Goal: Complete application form

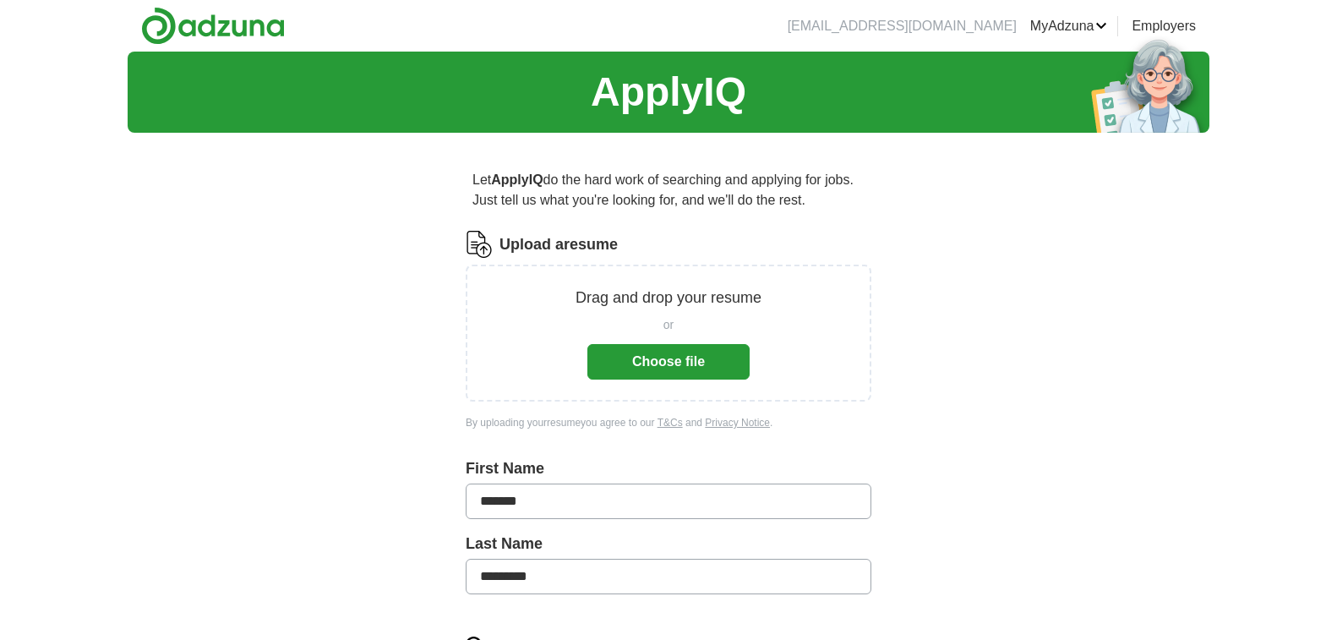
click at [681, 362] on button "Choose file" at bounding box center [669, 362] width 162 height 36
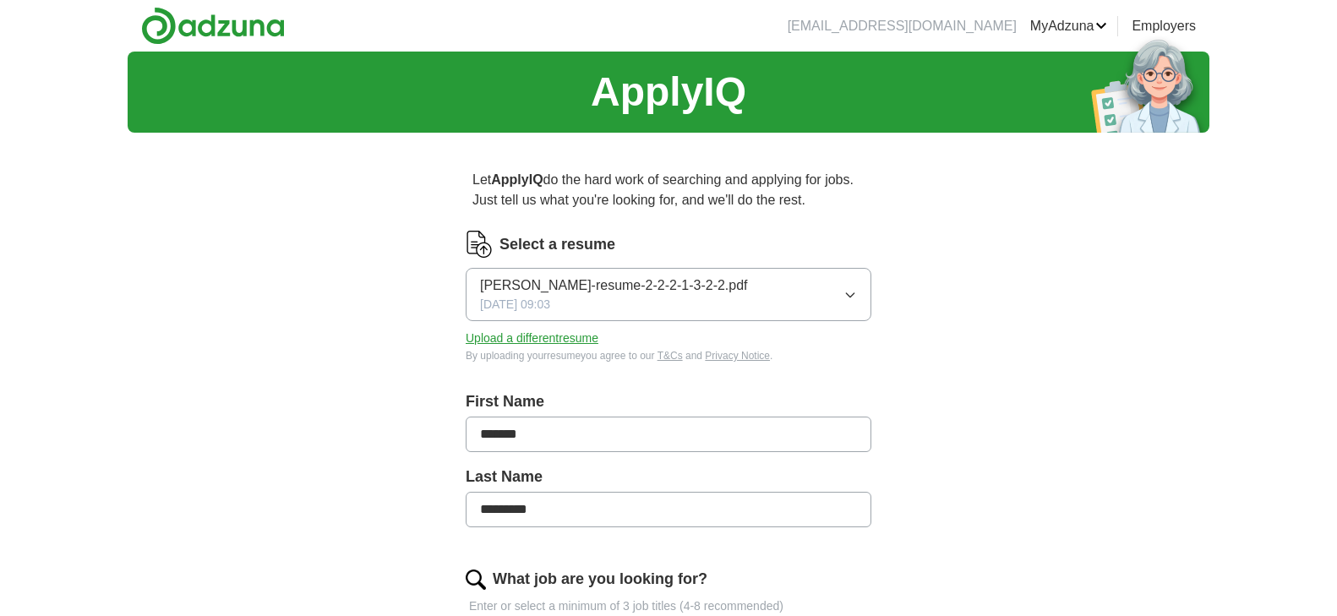
click at [540, 338] on button "Upload a different resume" at bounding box center [532, 339] width 133 height 18
click at [524, 337] on button "Upload a different resume" at bounding box center [532, 339] width 133 height 18
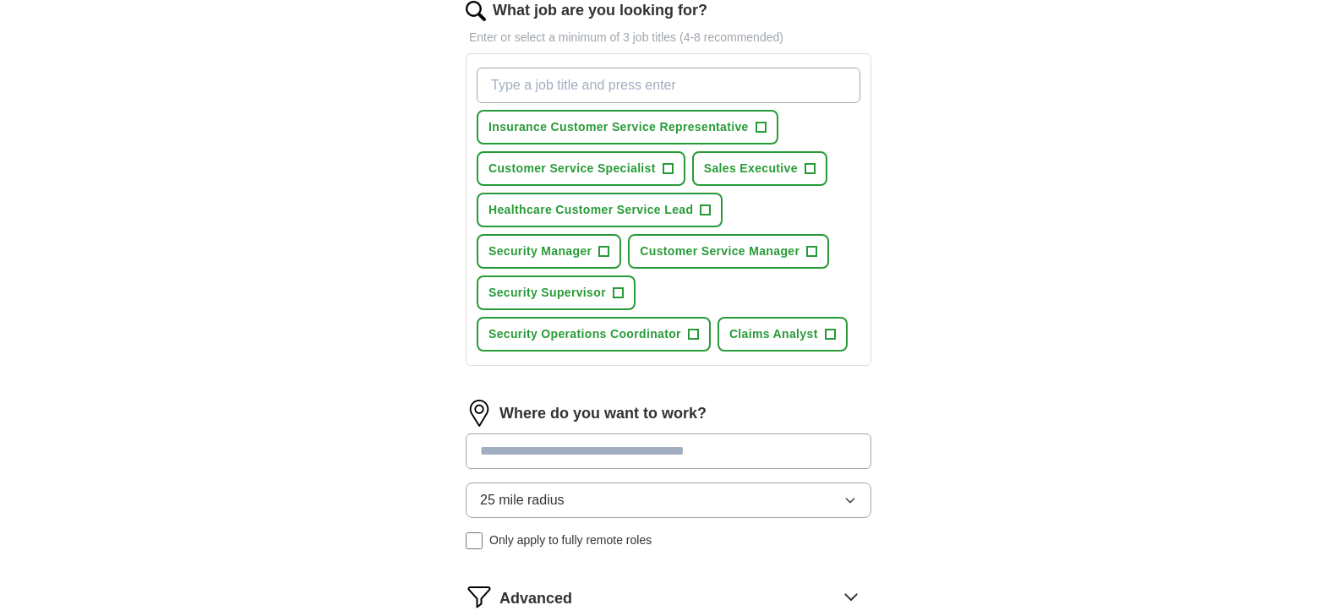
scroll to position [604, 0]
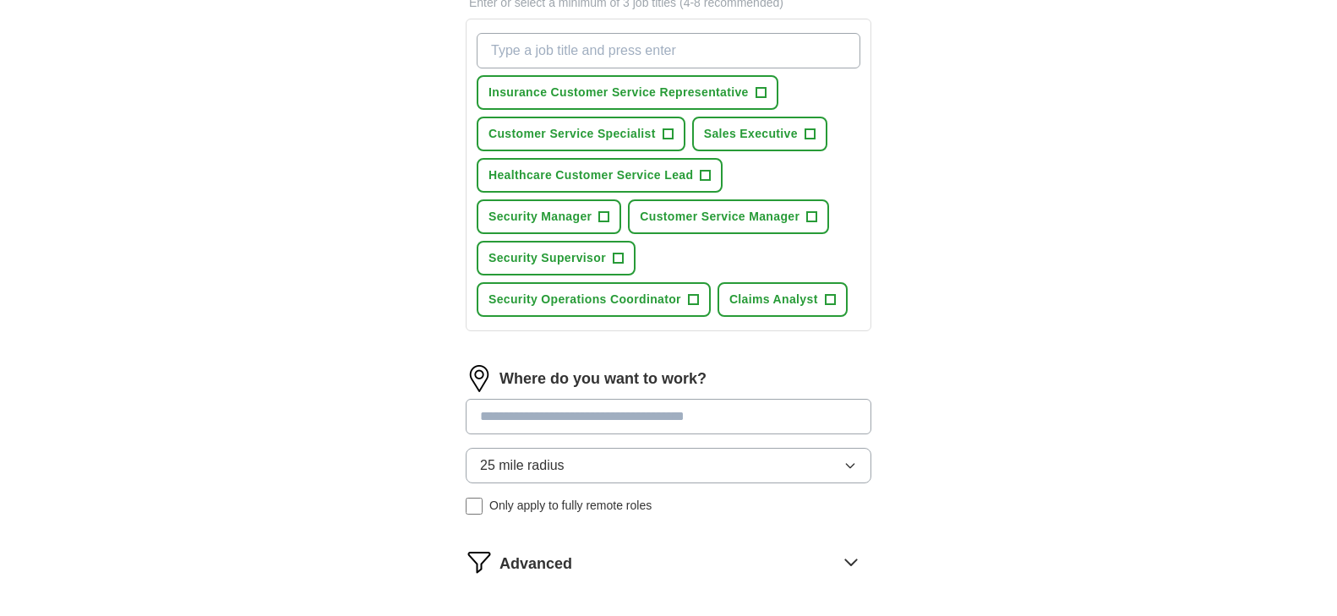
click at [657, 416] on input at bounding box center [669, 417] width 406 height 36
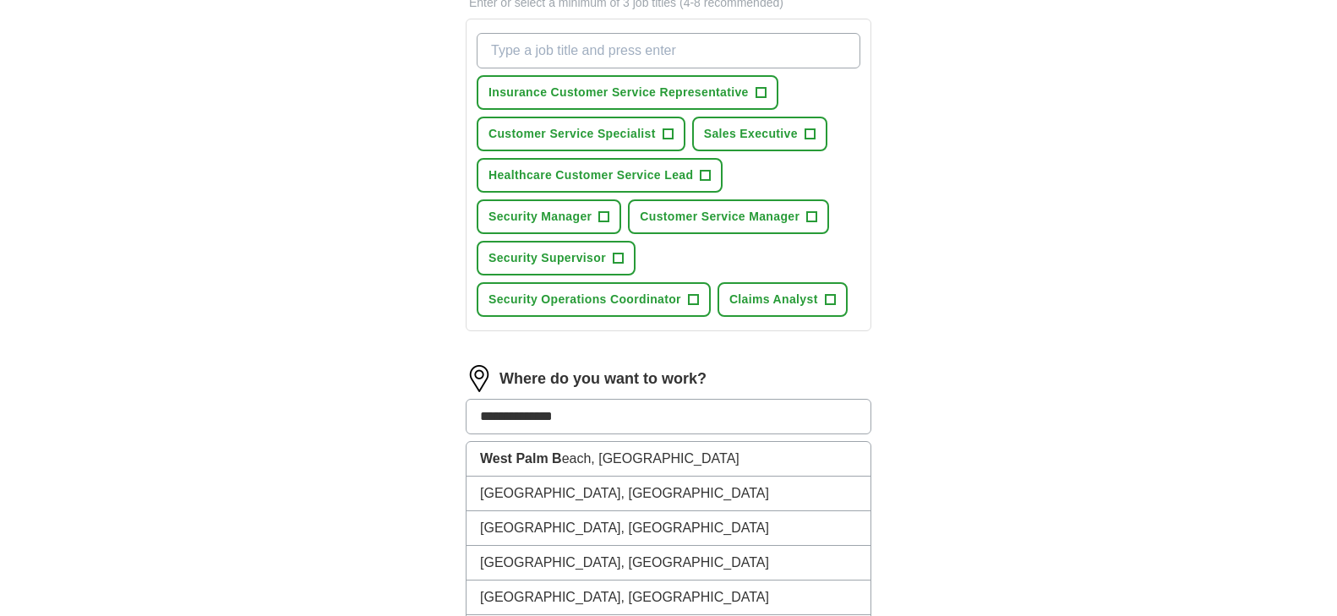
type input "**********"
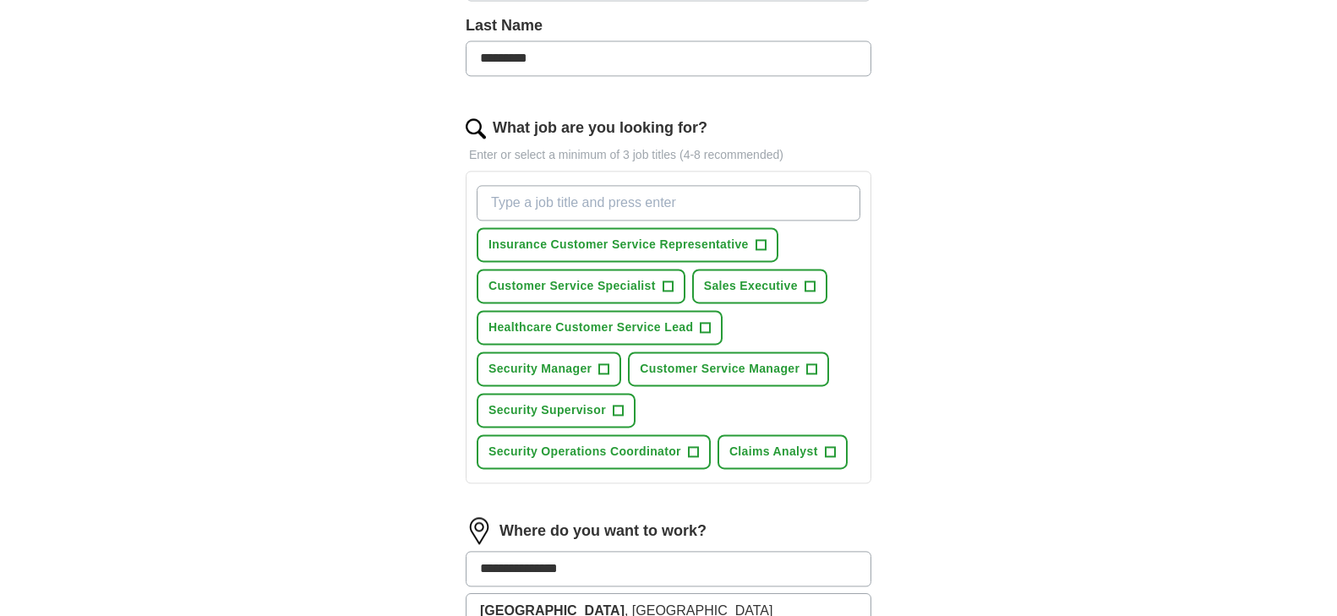
scroll to position [347, 0]
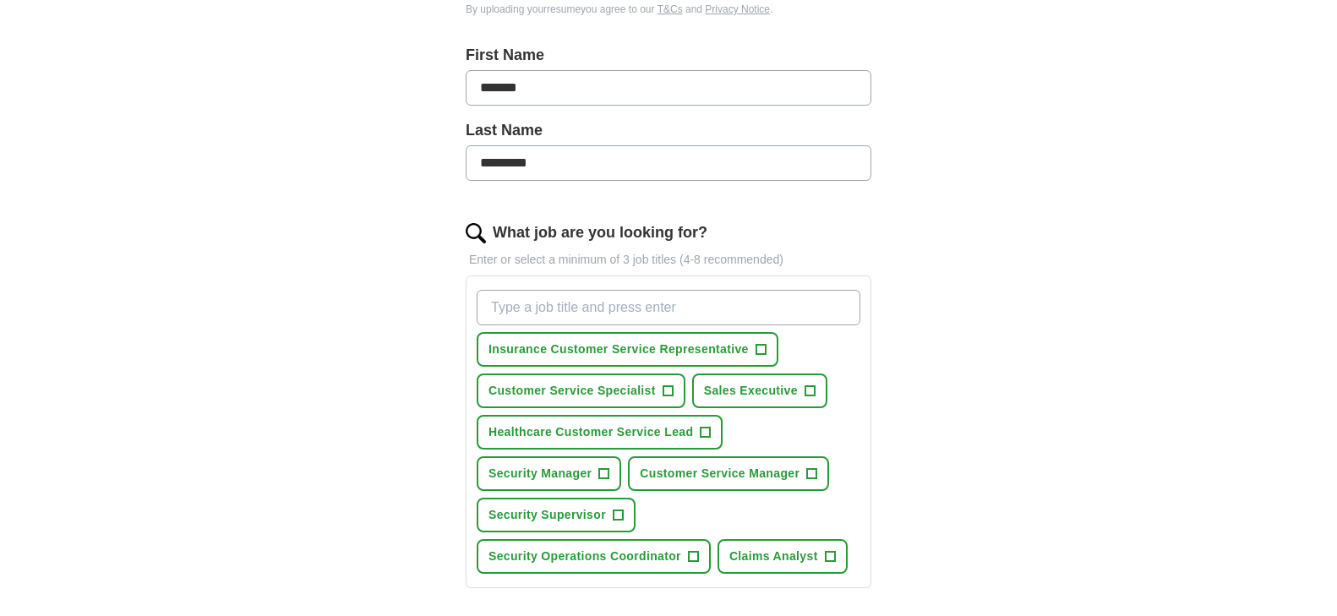
click at [550, 300] on input "What job are you looking for?" at bounding box center [669, 308] width 384 height 36
click at [706, 431] on span "+" at bounding box center [706, 433] width 10 height 14
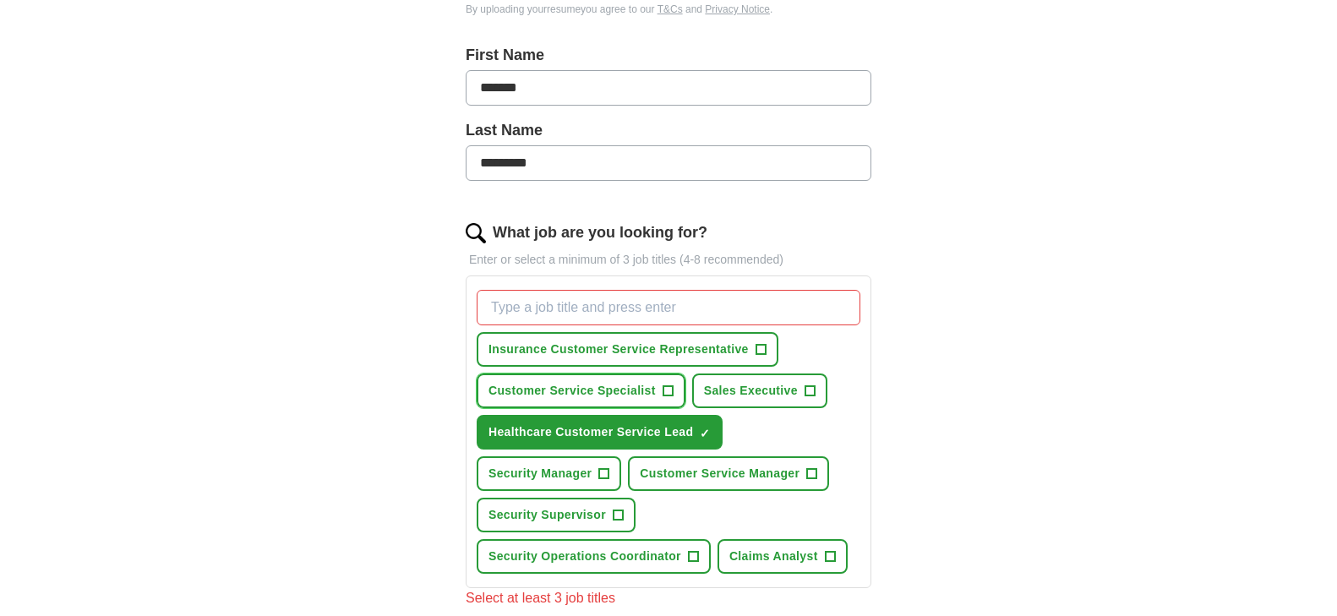
click at [667, 395] on span "+" at bounding box center [668, 392] width 10 height 14
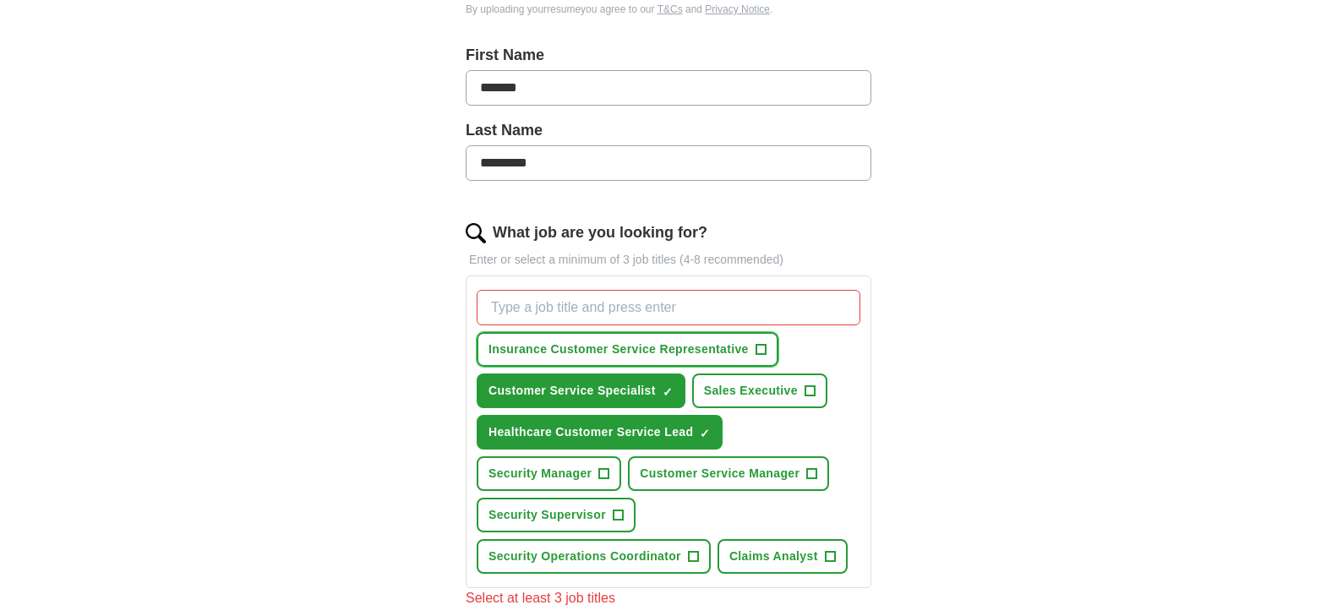
click at [761, 347] on span "+" at bounding box center [761, 350] width 10 height 14
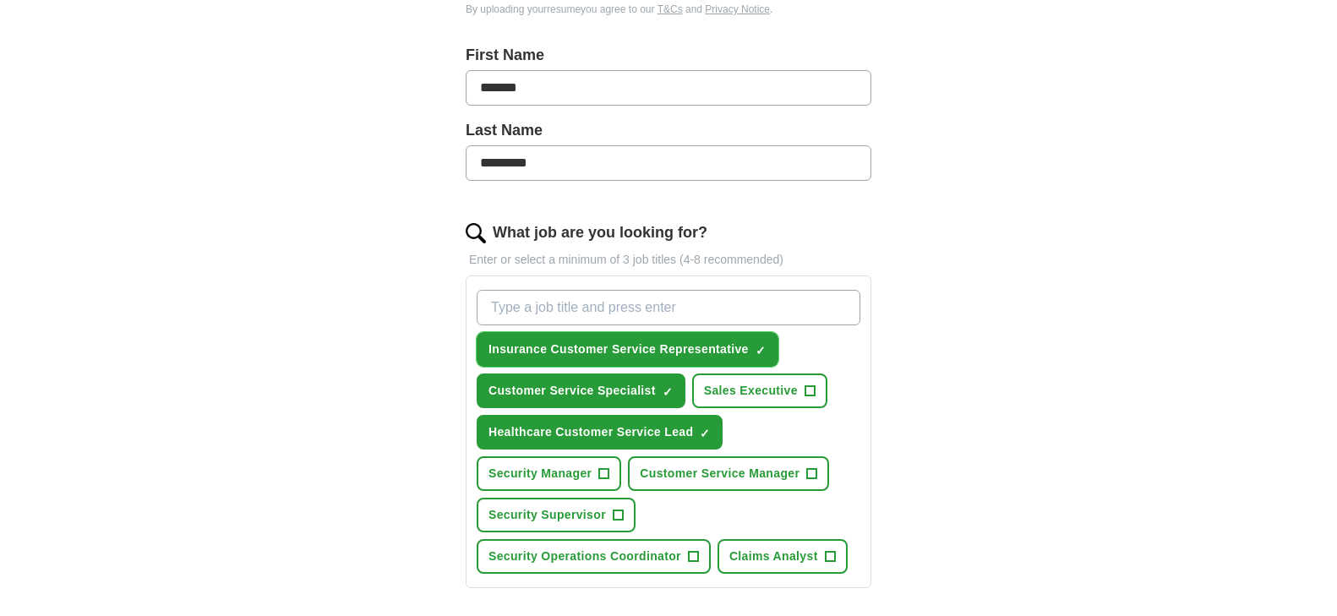
click at [0, 0] on span "×" at bounding box center [0, 0] width 0 height 0
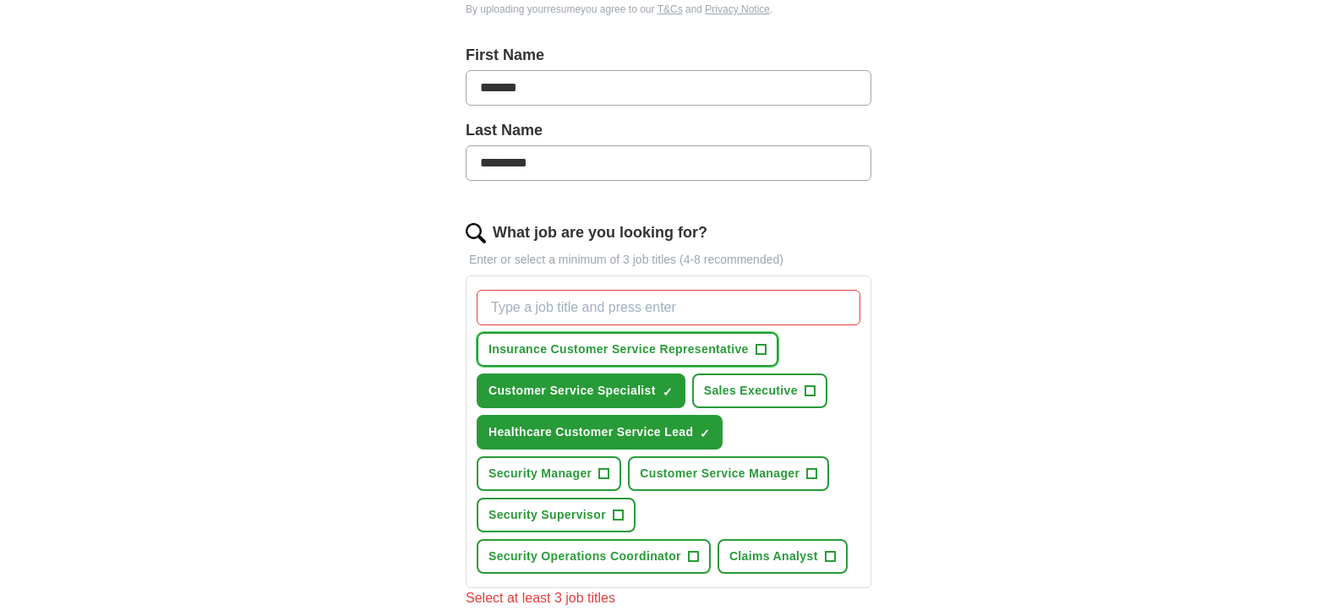
click at [762, 347] on span "+" at bounding box center [761, 350] width 10 height 14
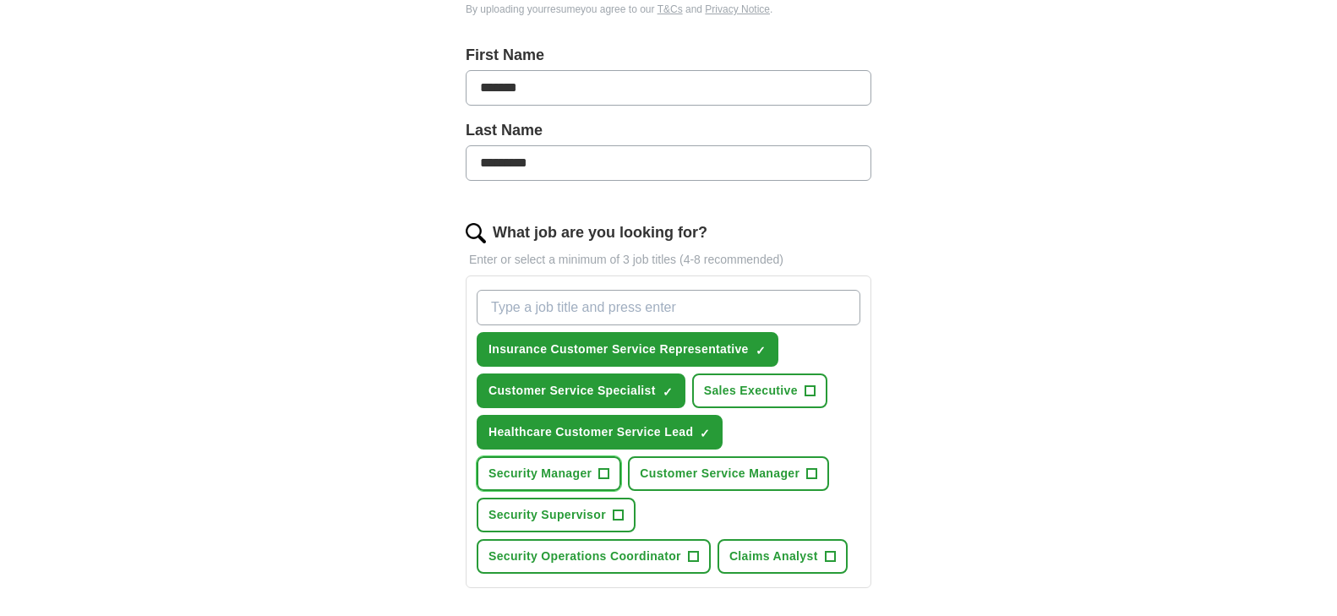
click at [604, 473] on span "+" at bounding box center [604, 475] width 10 height 14
click at [692, 554] on span "+" at bounding box center [693, 557] width 10 height 14
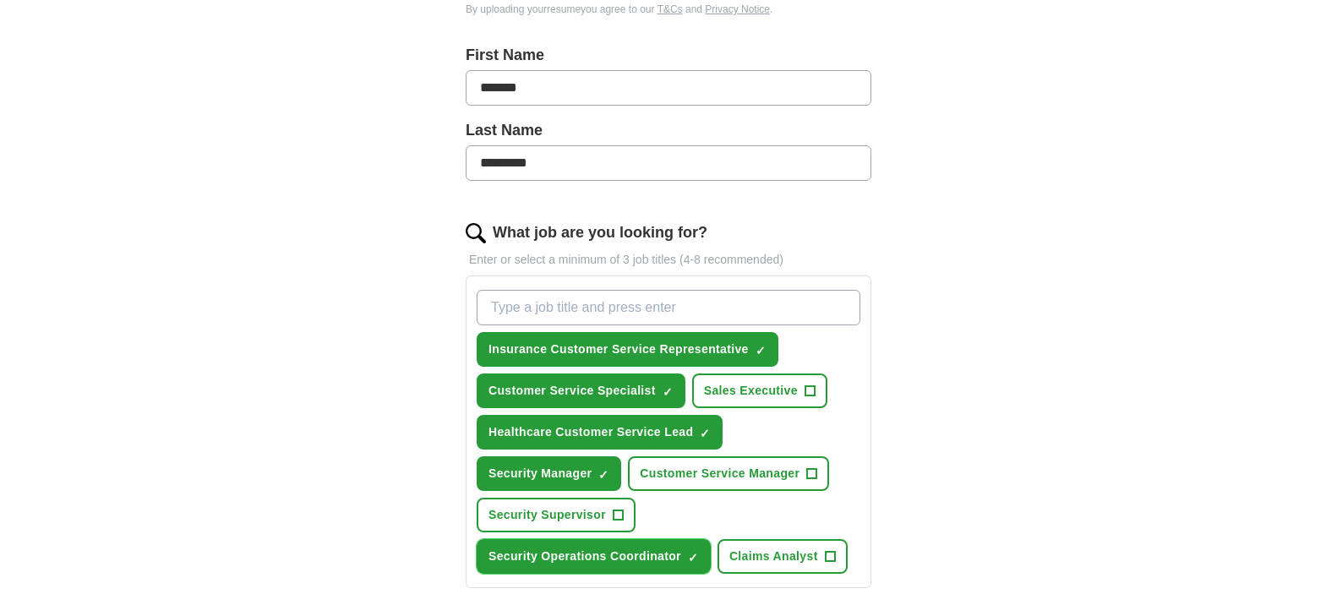
click at [0, 0] on span "×" at bounding box center [0, 0] width 0 height 0
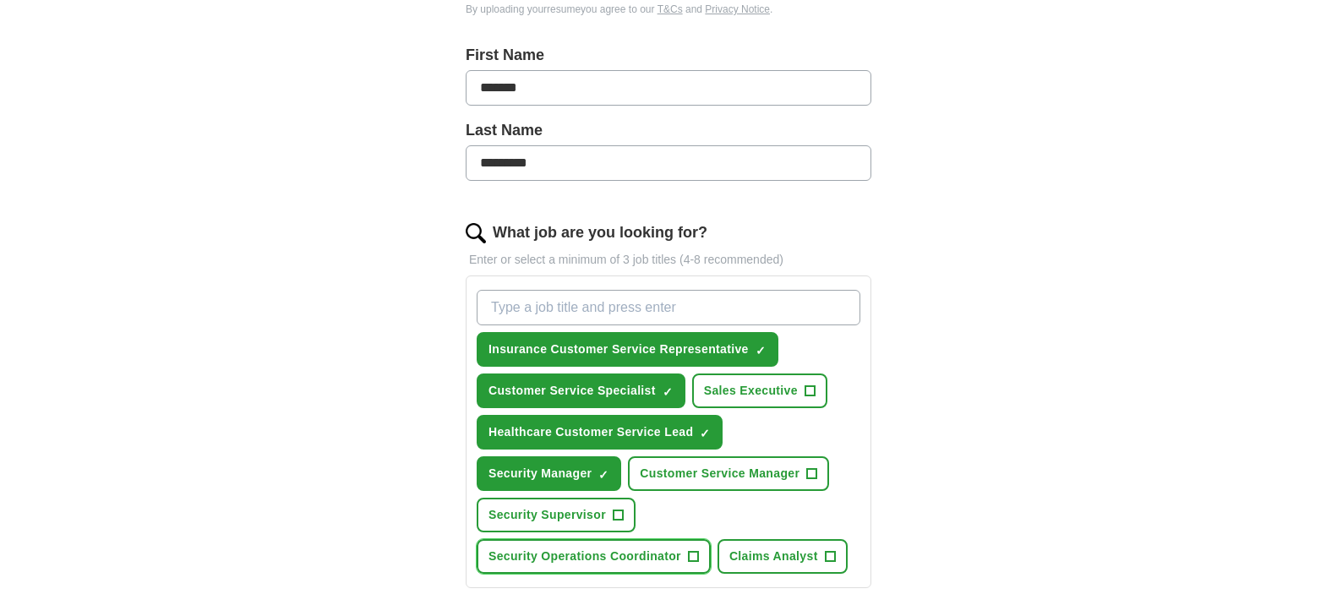
click at [695, 558] on span "+" at bounding box center [693, 557] width 10 height 14
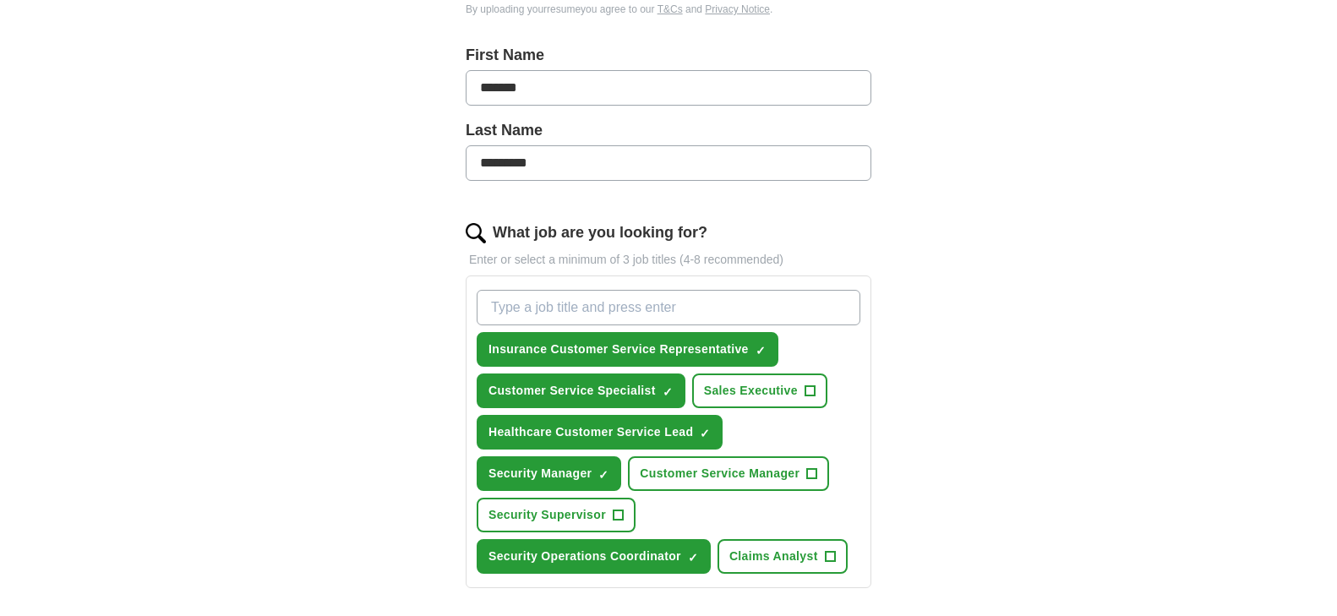
click at [618, 305] on input "What job are you looking for?" at bounding box center [669, 308] width 384 height 36
drag, startPoint x: 751, startPoint y: 349, endPoint x: 521, endPoint y: 364, distance: 230.5
click at [527, 362] on button "Insurance Customer Service Representative ✓ ×" at bounding box center [628, 349] width 302 height 35
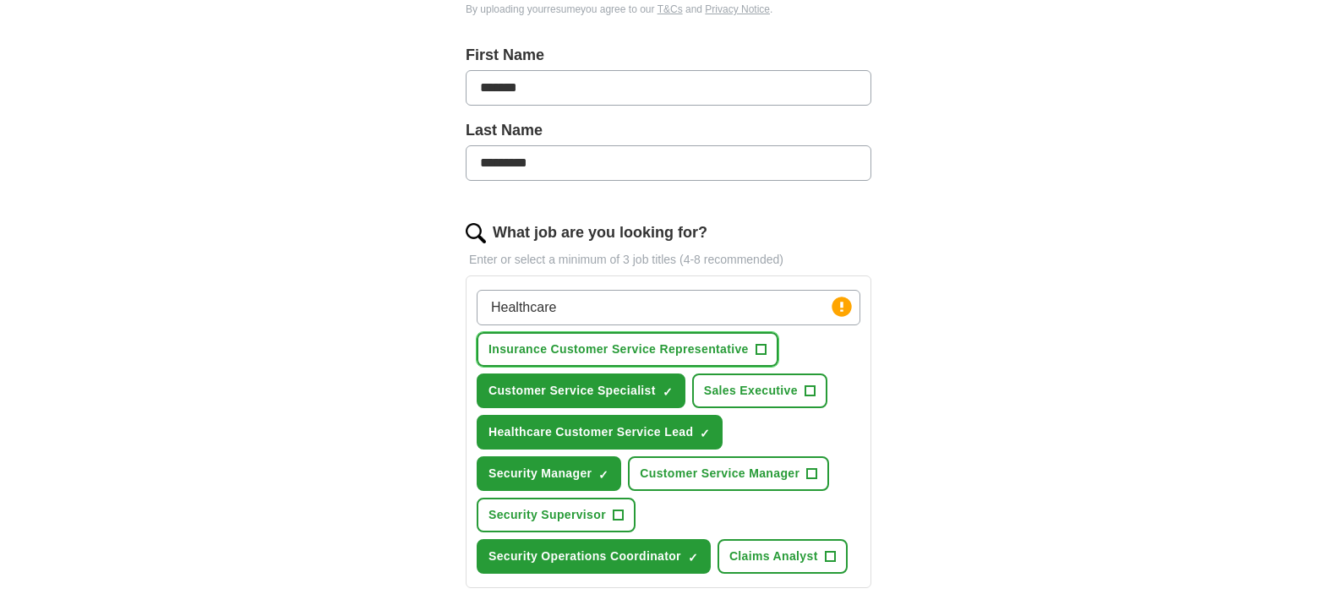
drag, startPoint x: 483, startPoint y: 351, endPoint x: 610, endPoint y: 358, distance: 127.9
click at [610, 358] on button "Insurance Customer Service Representative +" at bounding box center [628, 349] width 302 height 35
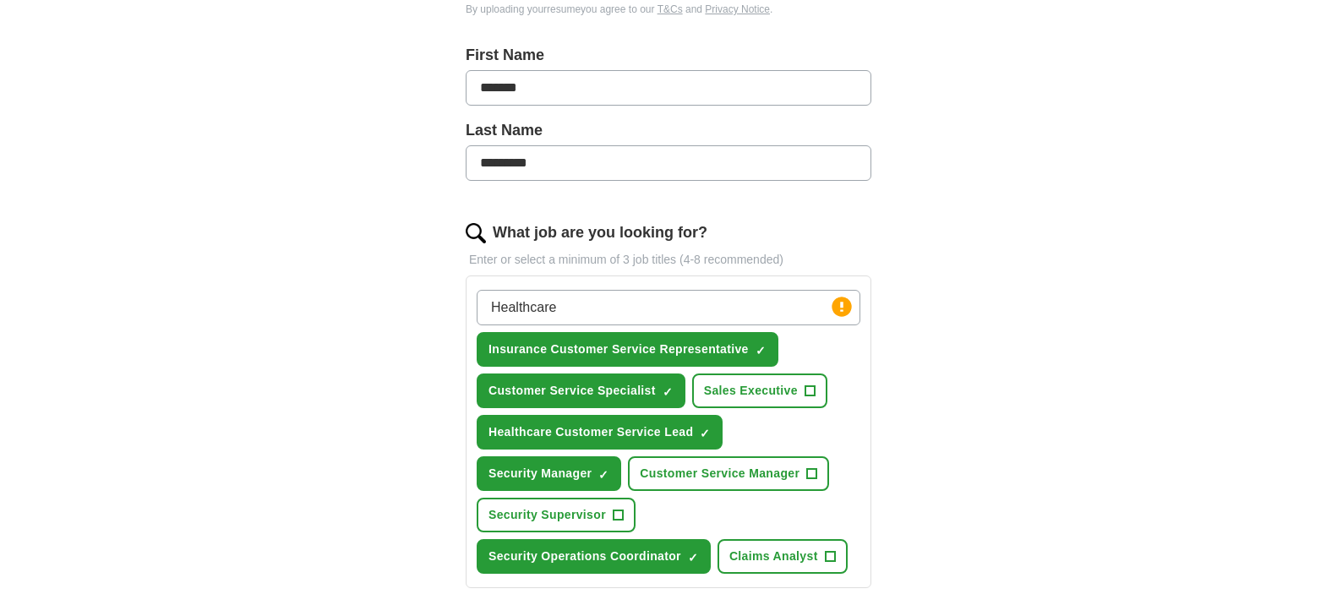
click at [642, 309] on input "Healthcare" at bounding box center [669, 308] width 384 height 36
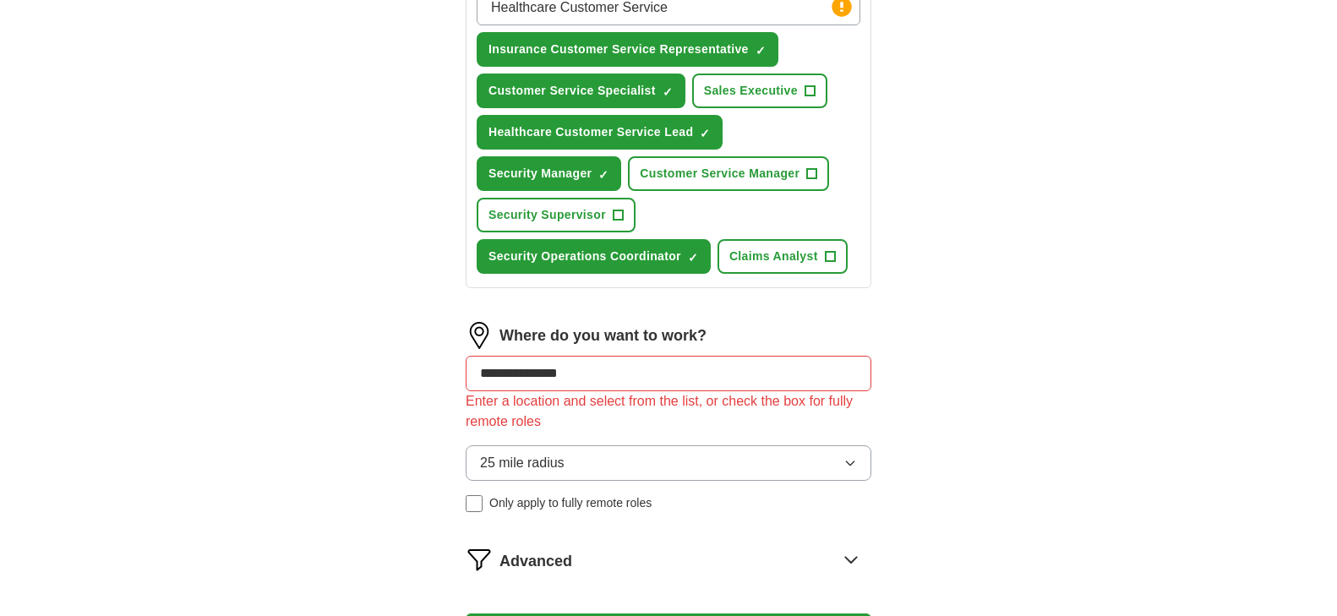
scroll to position [551, 0]
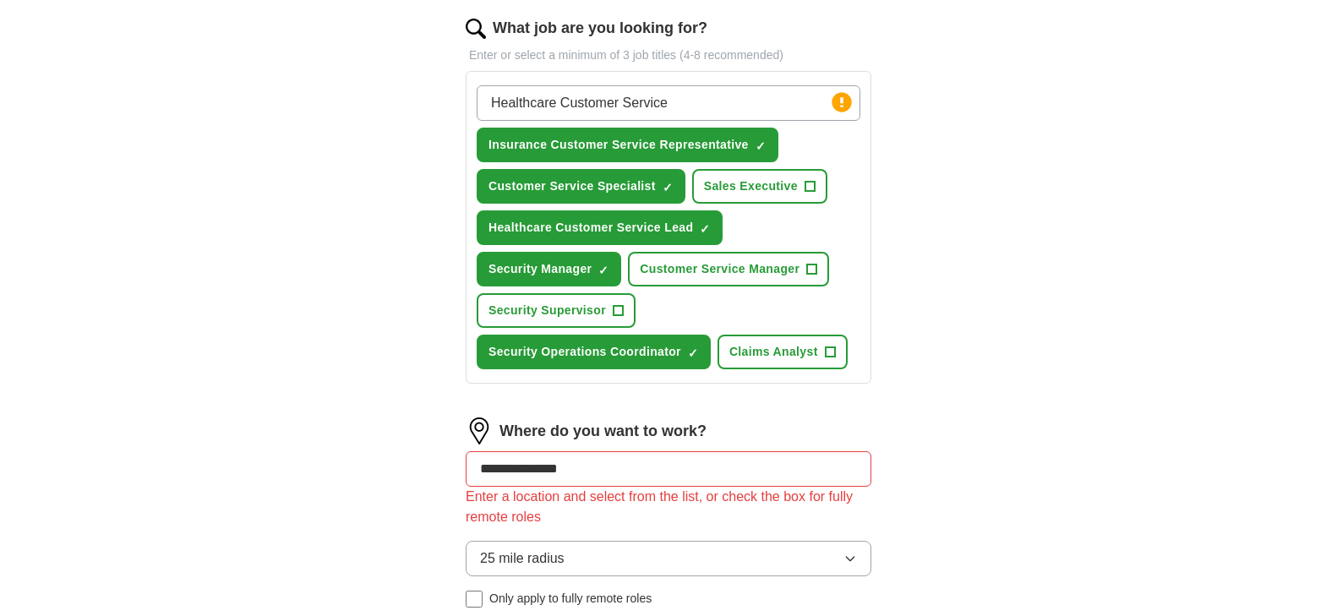
click at [737, 96] on input "Healthcare Customer Service" at bounding box center [669, 103] width 384 height 36
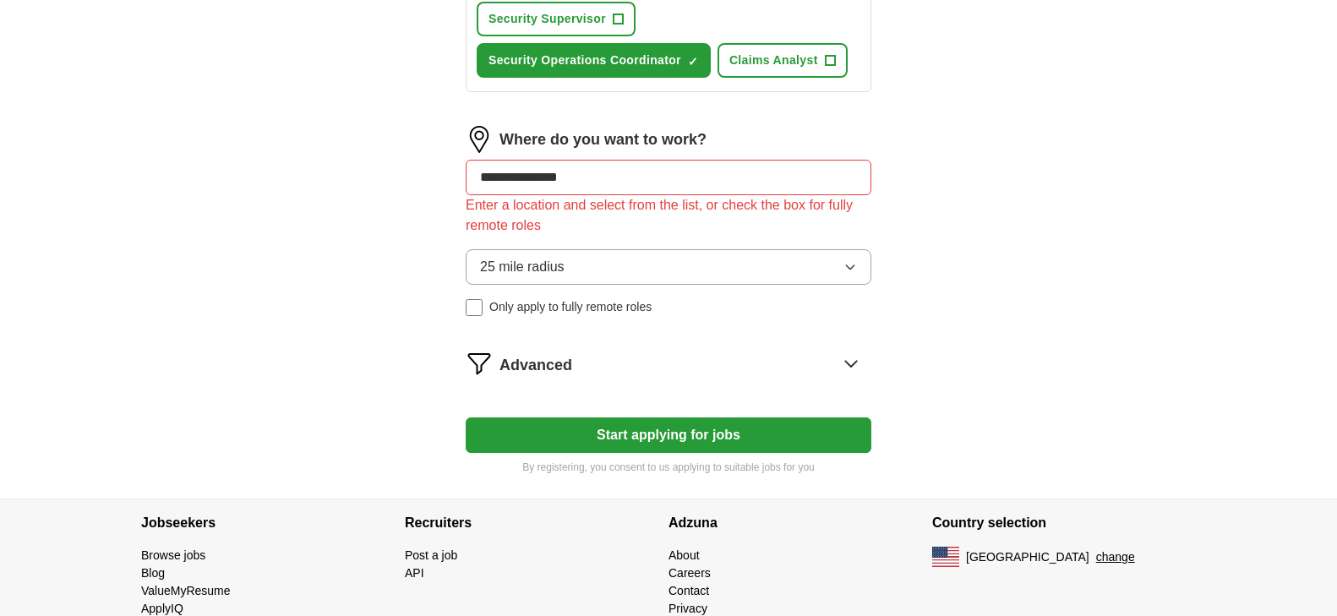
scroll to position [896, 0]
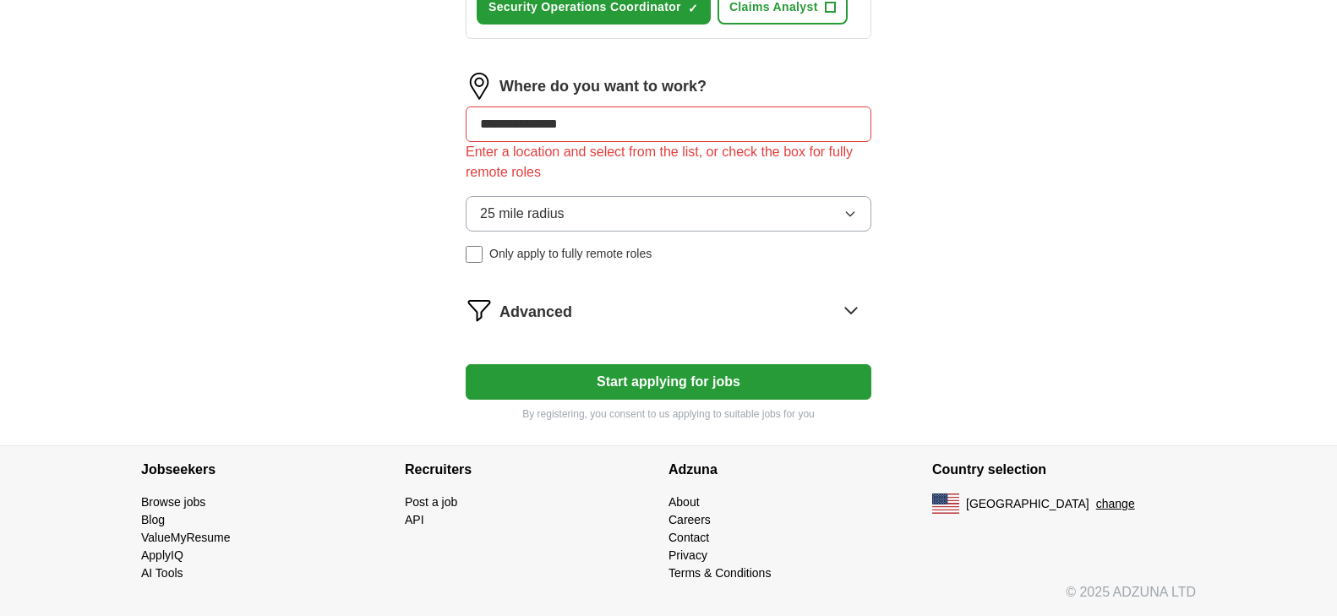
type input "Healthcare Customer Service"
click at [853, 211] on icon "button" at bounding box center [851, 214] width 14 height 14
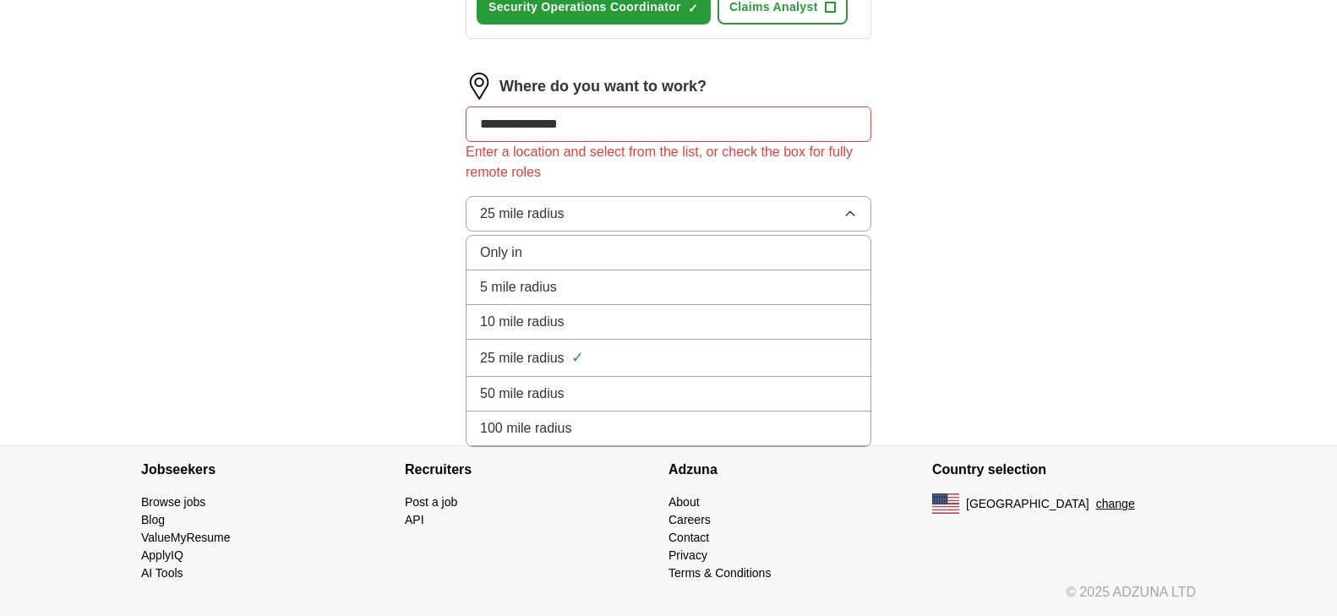
click at [853, 211] on icon "button" at bounding box center [851, 214] width 14 height 14
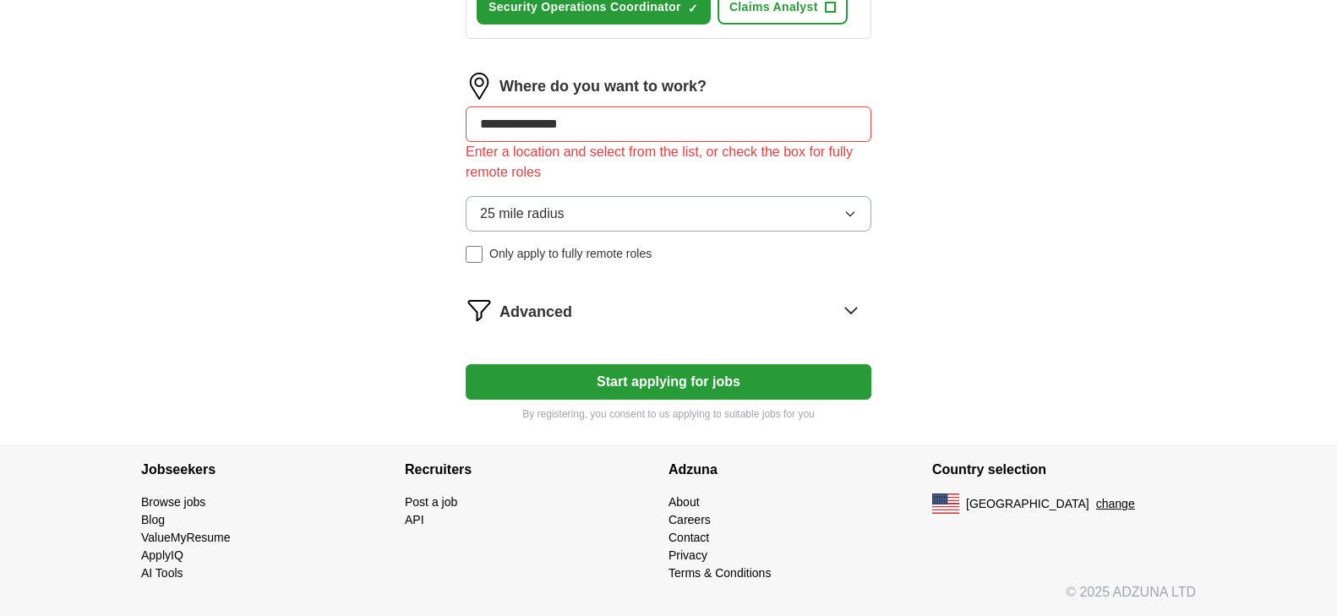
scroll to position [869, 0]
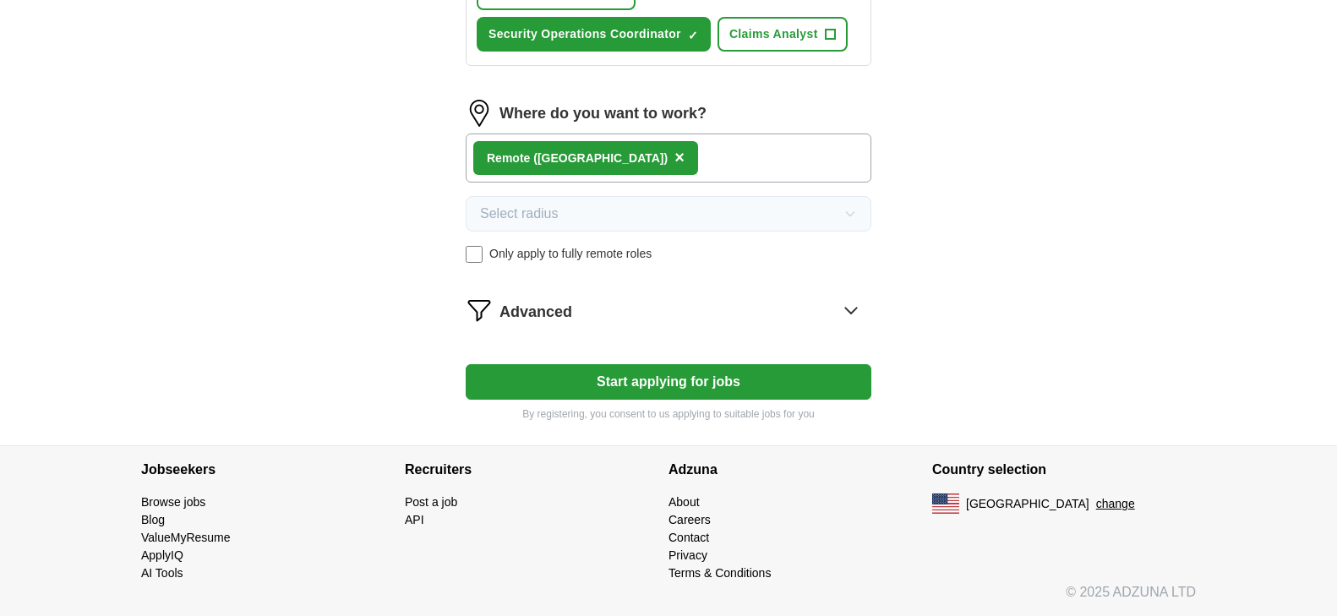
click at [627, 156] on div "Remote ([GEOGRAPHIC_DATA]) ×" at bounding box center [669, 158] width 406 height 49
click at [590, 162] on div "Remote ([GEOGRAPHIC_DATA]) ×" at bounding box center [669, 158] width 406 height 49
click at [659, 382] on button "Start applying for jobs" at bounding box center [669, 382] width 406 height 36
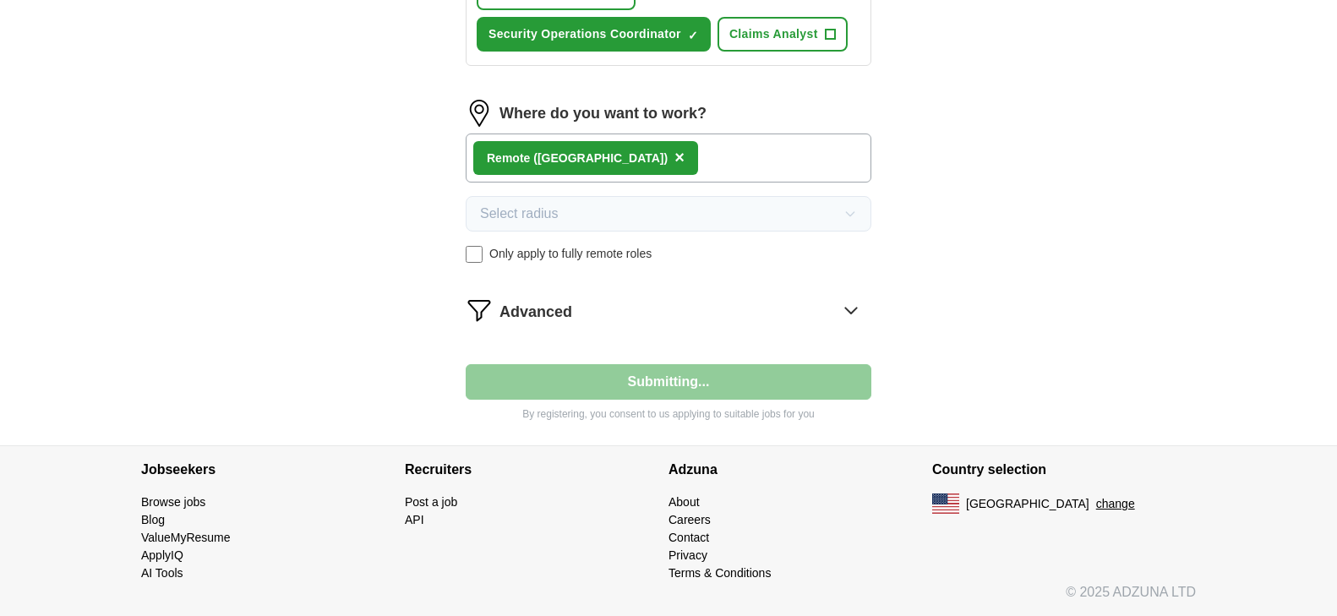
select select "**"
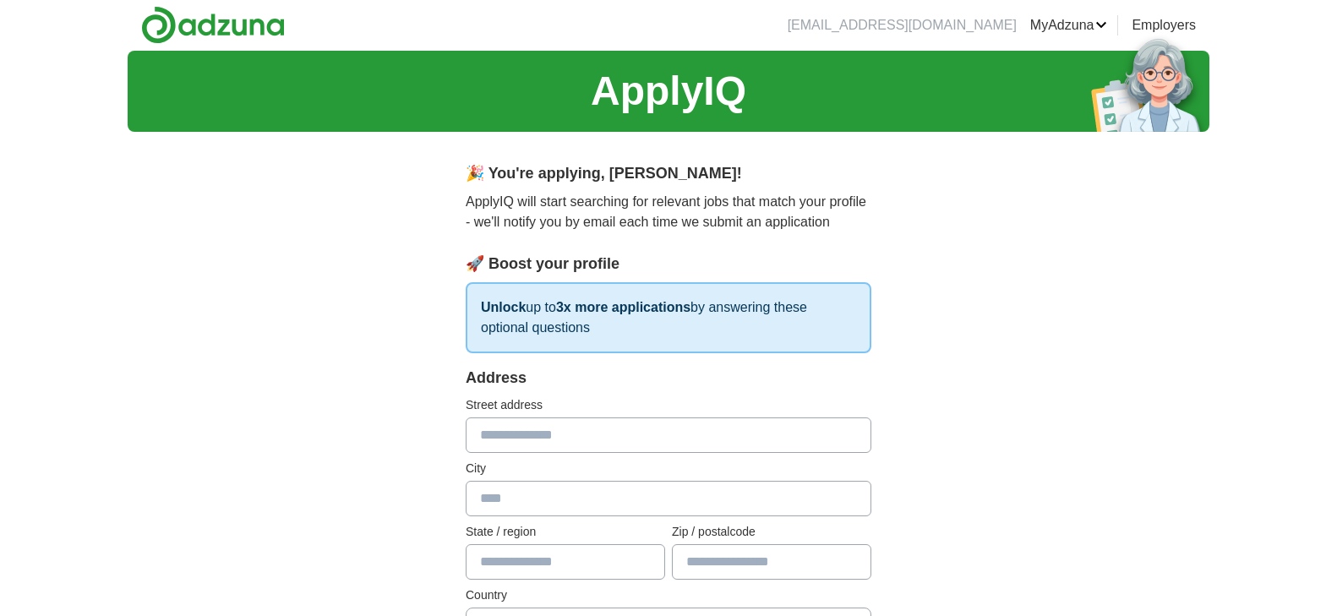
scroll to position [0, 0]
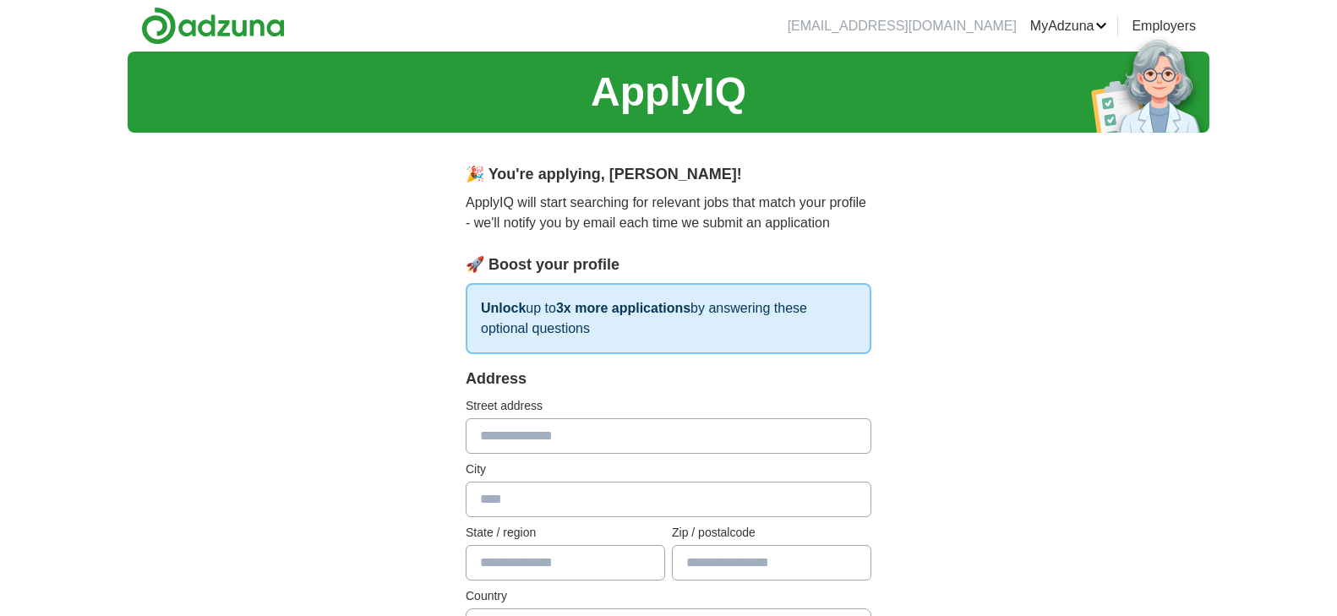
click at [569, 435] on input "text" at bounding box center [669, 436] width 406 height 36
click at [726, 443] on input "**********" at bounding box center [669, 436] width 406 height 36
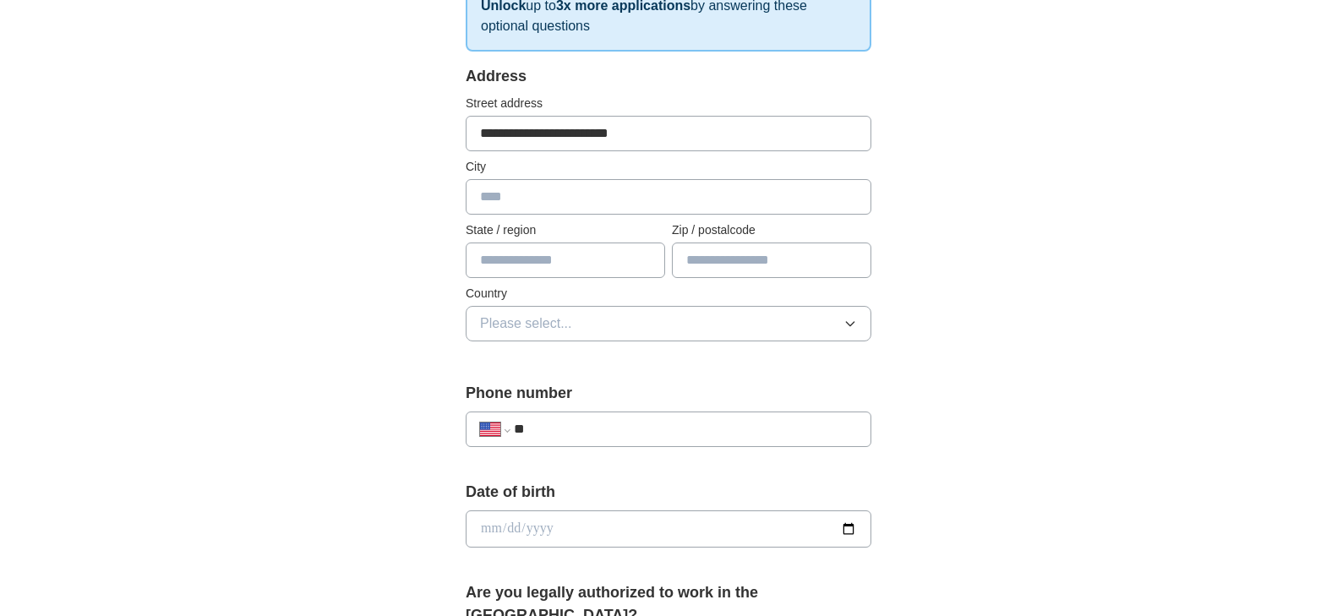
scroll to position [345, 0]
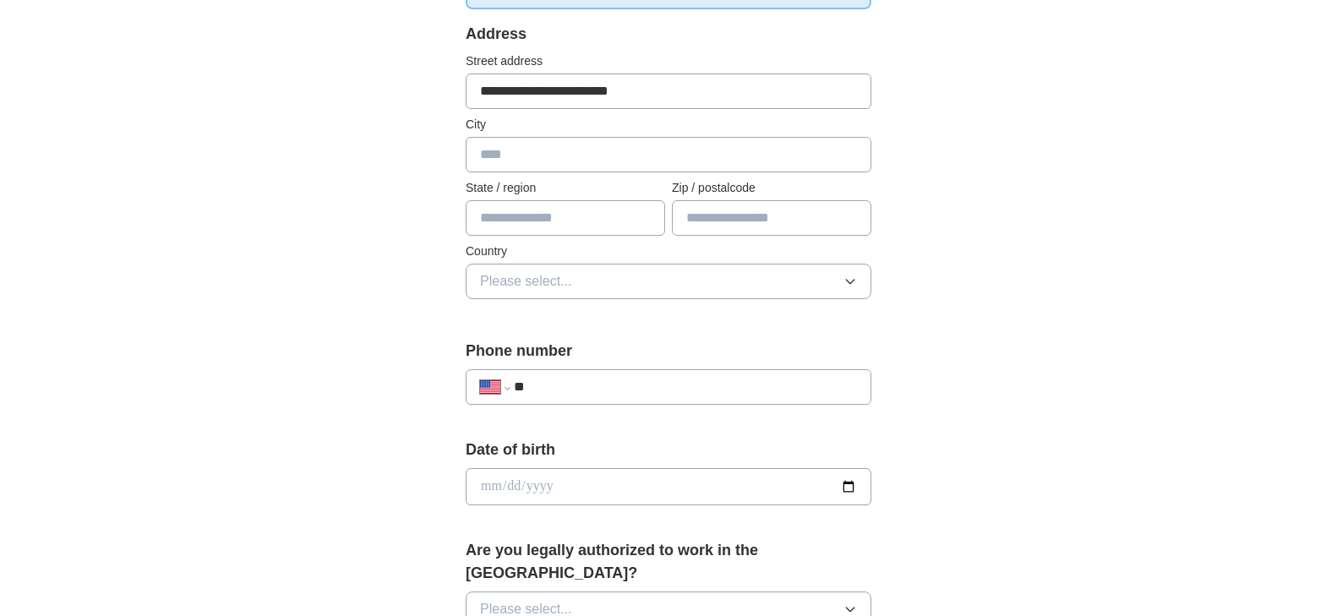
type input "**********"
click at [850, 282] on icon "button" at bounding box center [851, 282] width 14 height 14
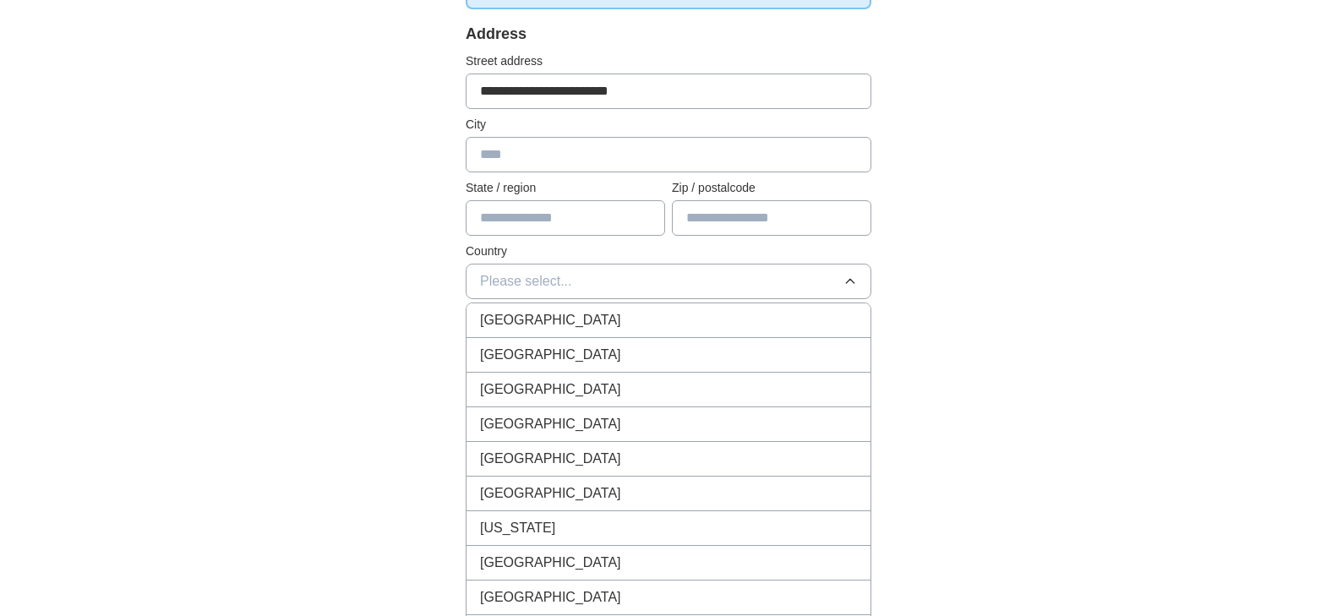
click at [711, 352] on div "[GEOGRAPHIC_DATA]" at bounding box center [668, 355] width 377 height 20
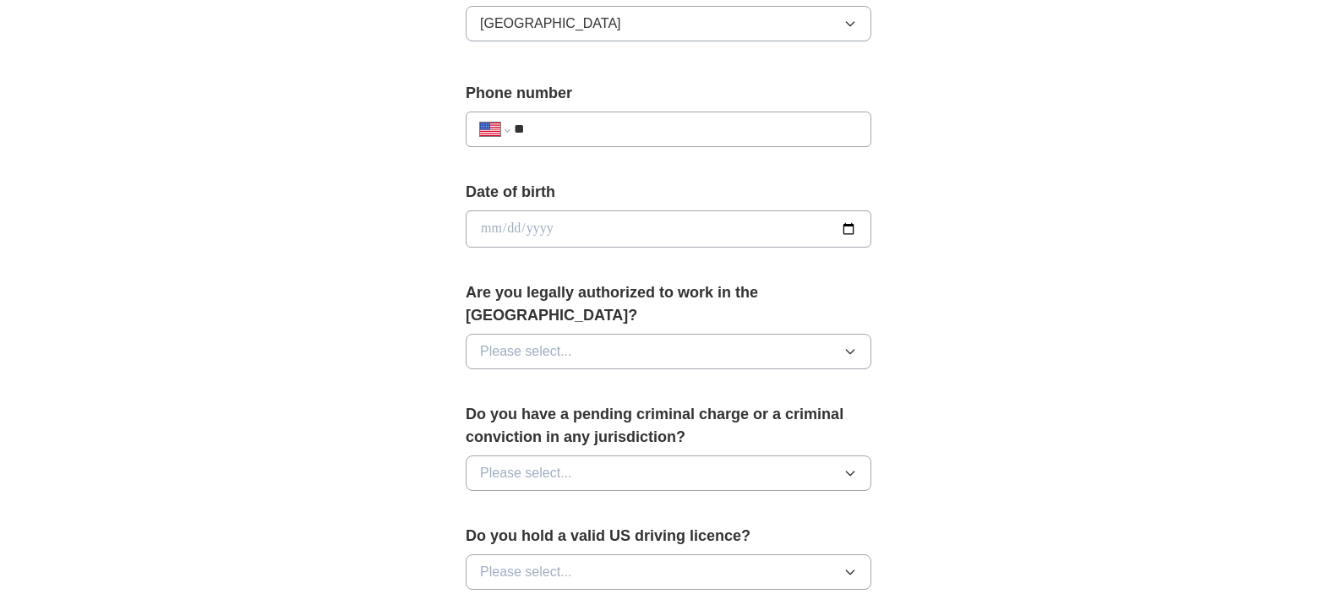
scroll to position [604, 0]
click at [550, 128] on input "**" at bounding box center [685, 128] width 343 height 20
type input "**********"
click at [848, 223] on input "date" at bounding box center [669, 228] width 406 height 37
click at [724, 227] on input "**********" at bounding box center [669, 228] width 406 height 37
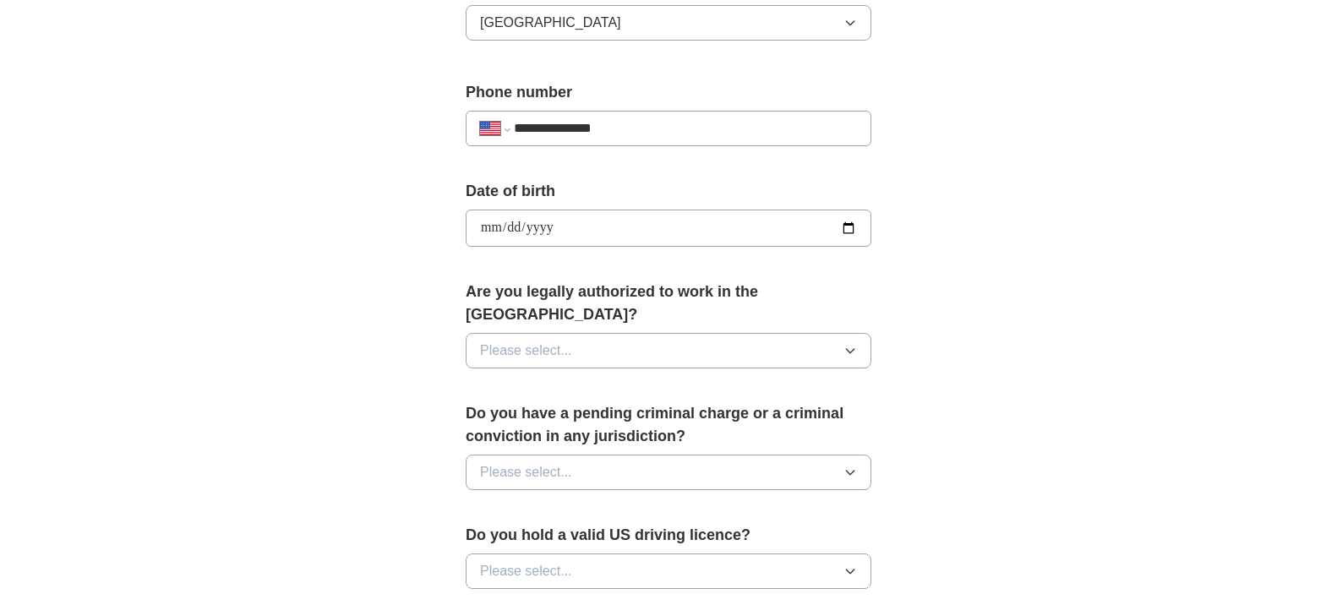
click at [586, 221] on input "**********" at bounding box center [669, 228] width 406 height 37
drag, startPoint x: 592, startPoint y: 224, endPoint x: 628, endPoint y: 232, distance: 37.1
click at [614, 229] on input "**********" at bounding box center [669, 228] width 406 height 37
click at [847, 232] on input "**********" at bounding box center [669, 228] width 406 height 37
click at [675, 222] on input "**********" at bounding box center [669, 228] width 406 height 37
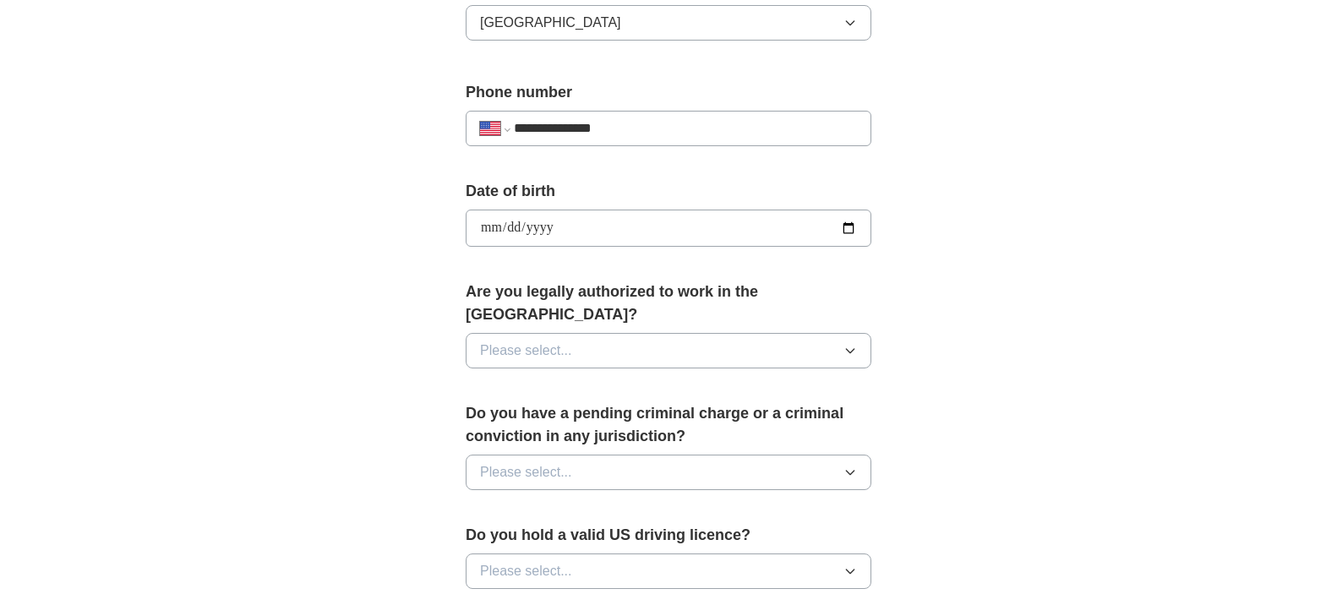
type input "**********"
click at [851, 344] on icon "button" at bounding box center [851, 351] width 14 height 14
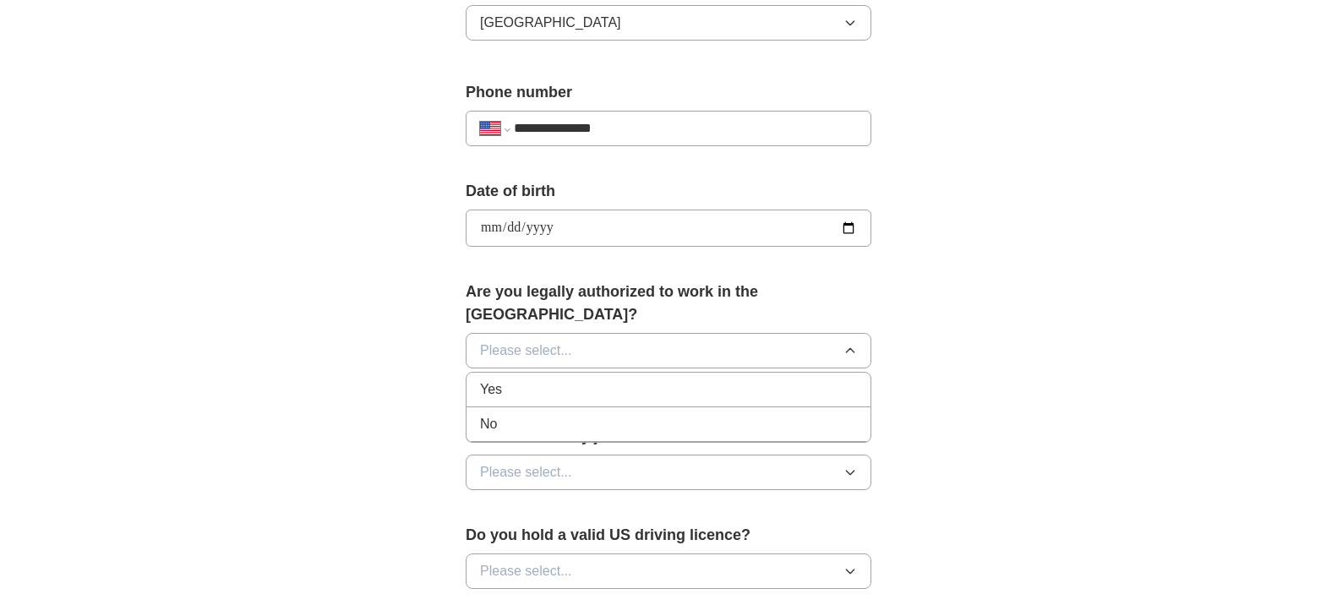
click at [489, 380] on span "Yes" at bounding box center [491, 390] width 22 height 20
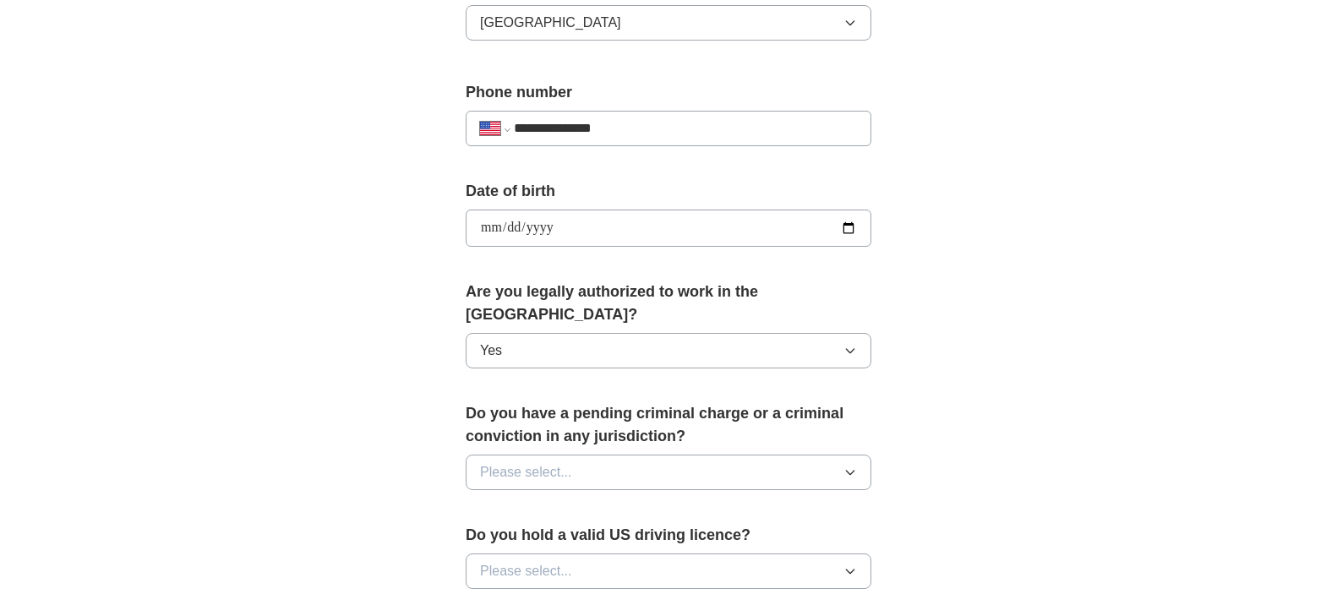
drag, startPoint x: 854, startPoint y: 446, endPoint x: 816, endPoint y: 448, distance: 38.1
click at [852, 466] on icon "button" at bounding box center [851, 473] width 14 height 14
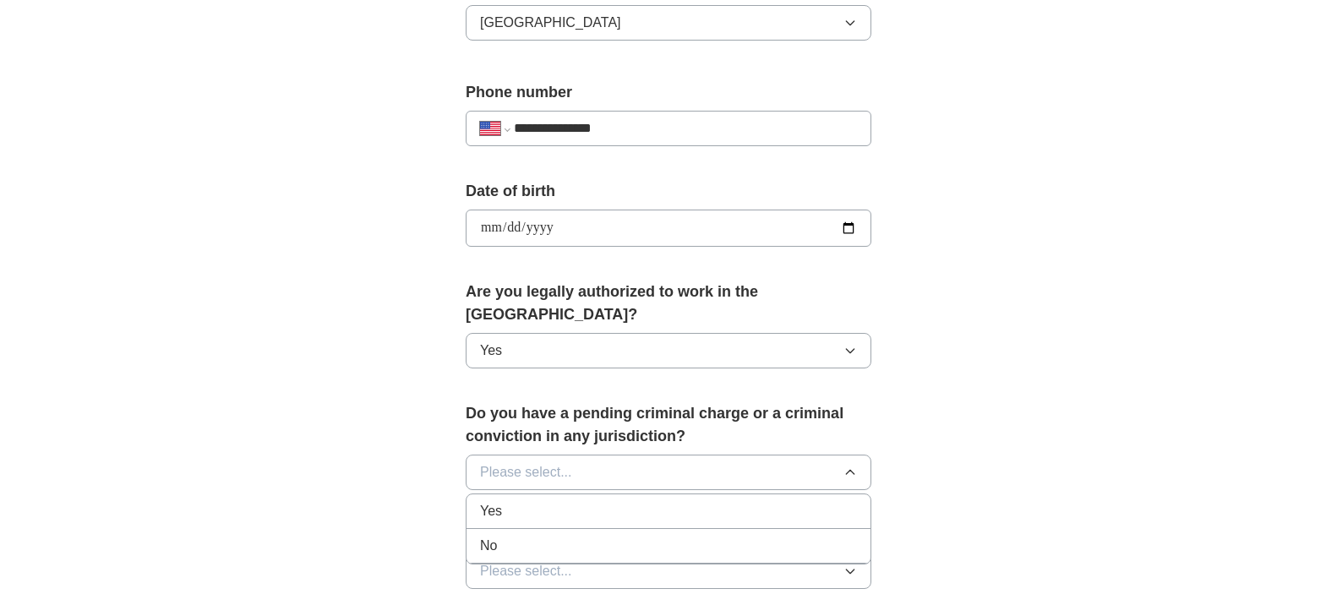
drag, startPoint x: 490, startPoint y: 521, endPoint x: 507, endPoint y: 517, distance: 17.2
click at [492, 536] on span "No" at bounding box center [488, 546] width 17 height 20
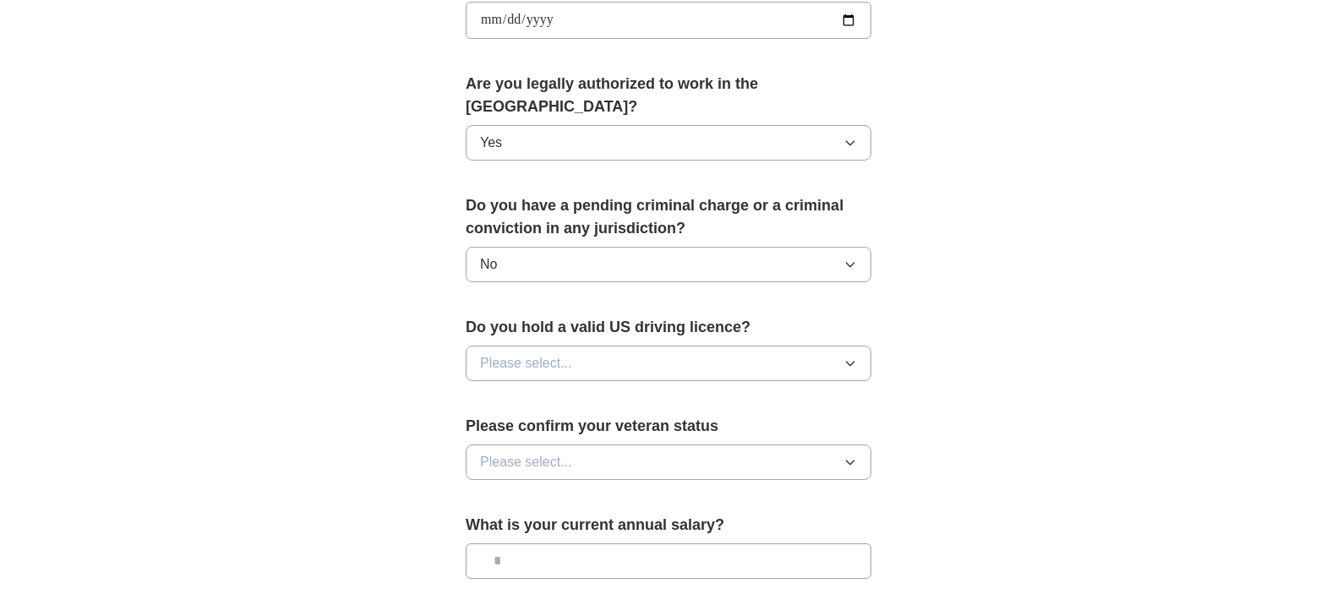
scroll to position [862, 0]
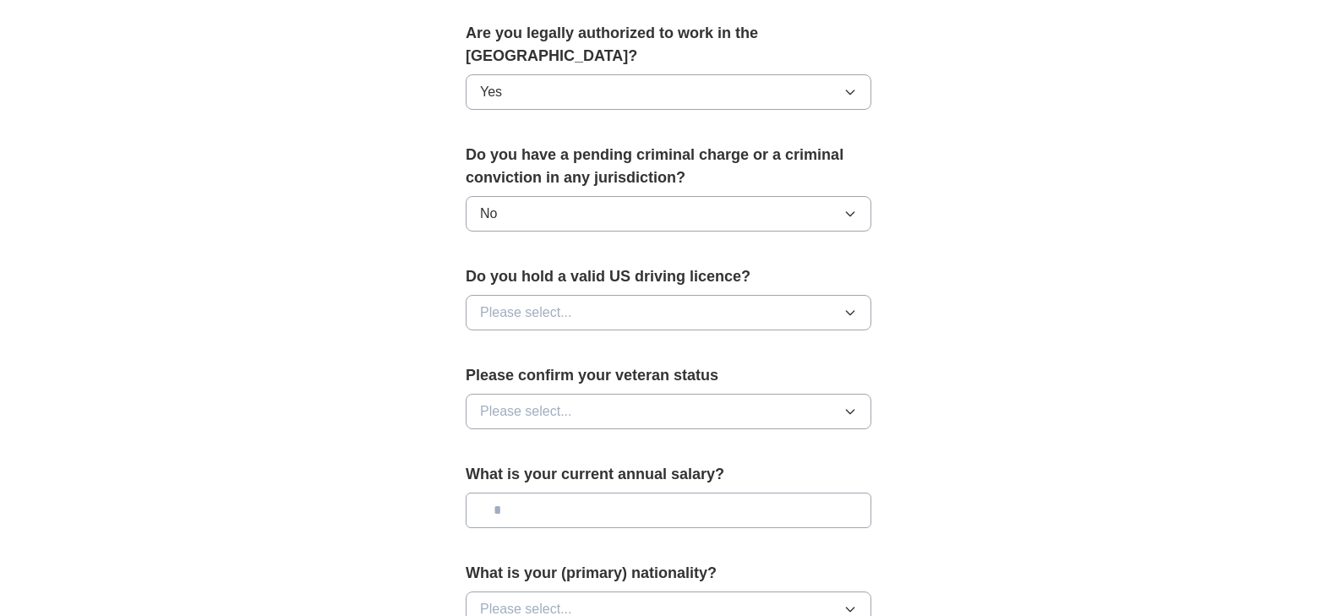
drag, startPoint x: 849, startPoint y: 287, endPoint x: 834, endPoint y: 308, distance: 25.6
click at [849, 306] on icon "button" at bounding box center [851, 313] width 14 height 14
click at [497, 342] on span "Yes" at bounding box center [491, 352] width 22 height 20
click at [851, 410] on icon "button" at bounding box center [850, 412] width 8 height 4
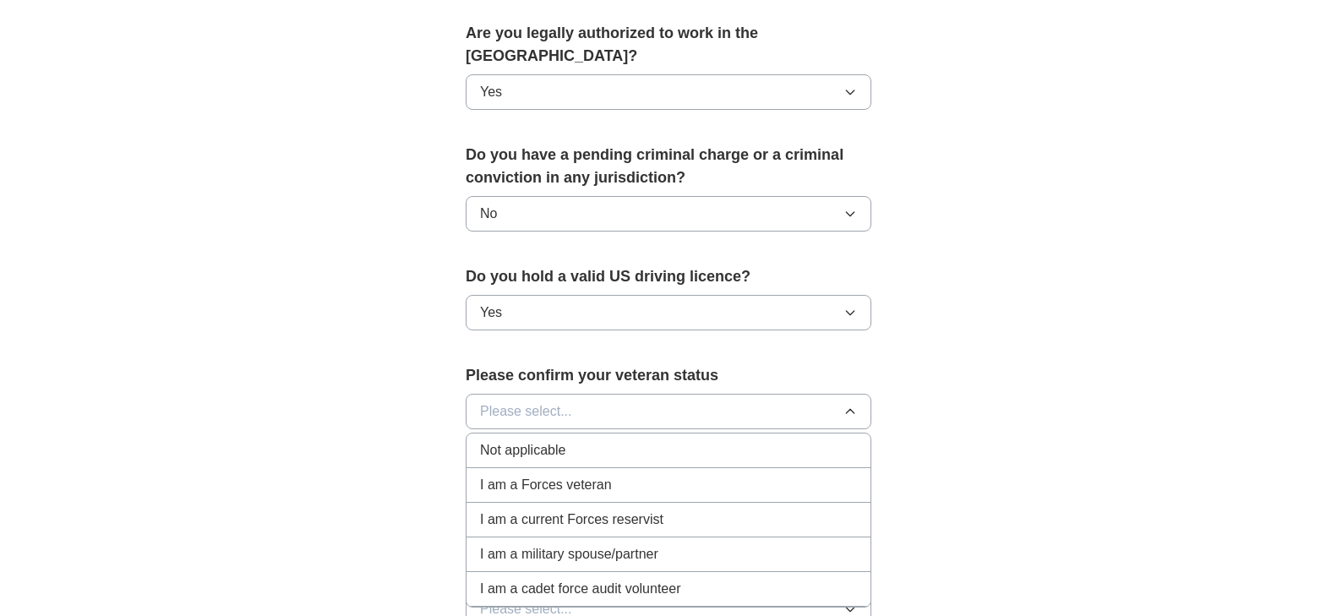
click at [627, 440] on div "Not applicable" at bounding box center [668, 450] width 377 height 20
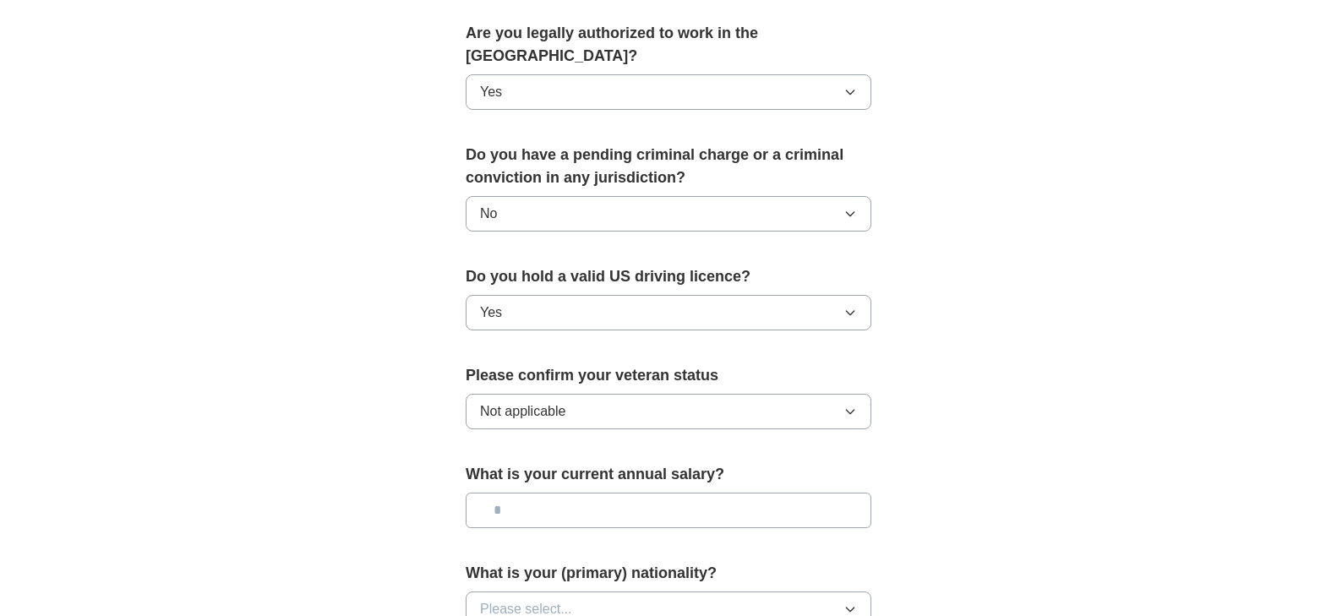
click at [850, 493] on input "text" at bounding box center [669, 511] width 406 height 36
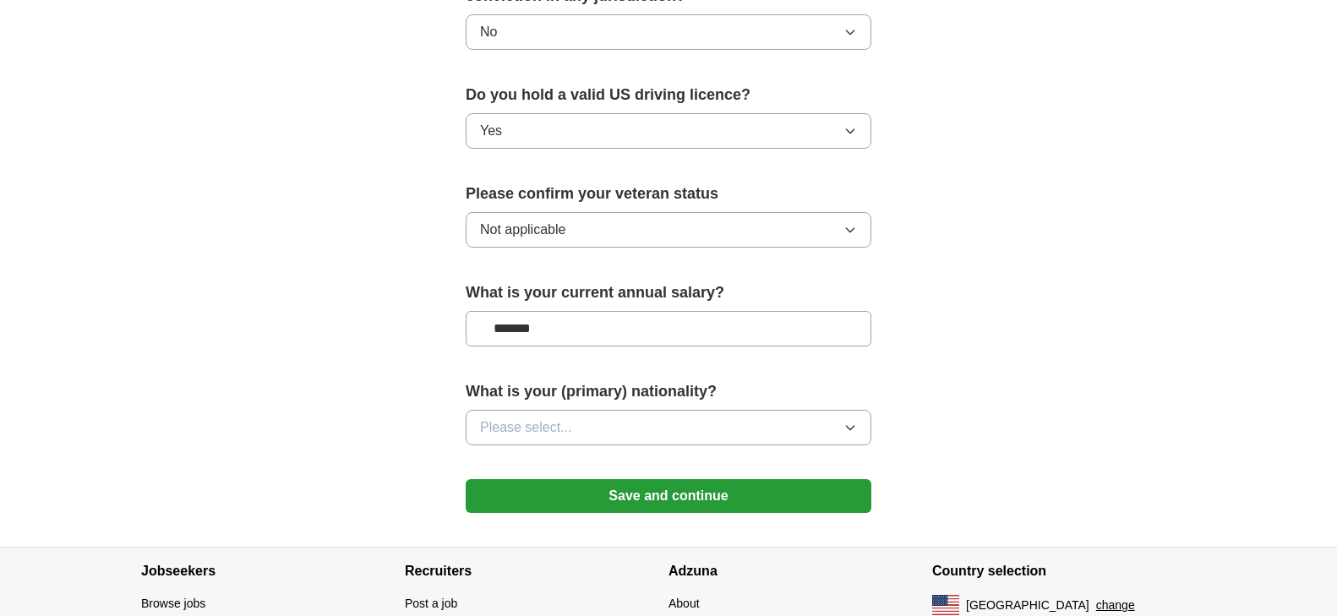
scroll to position [1121, 0]
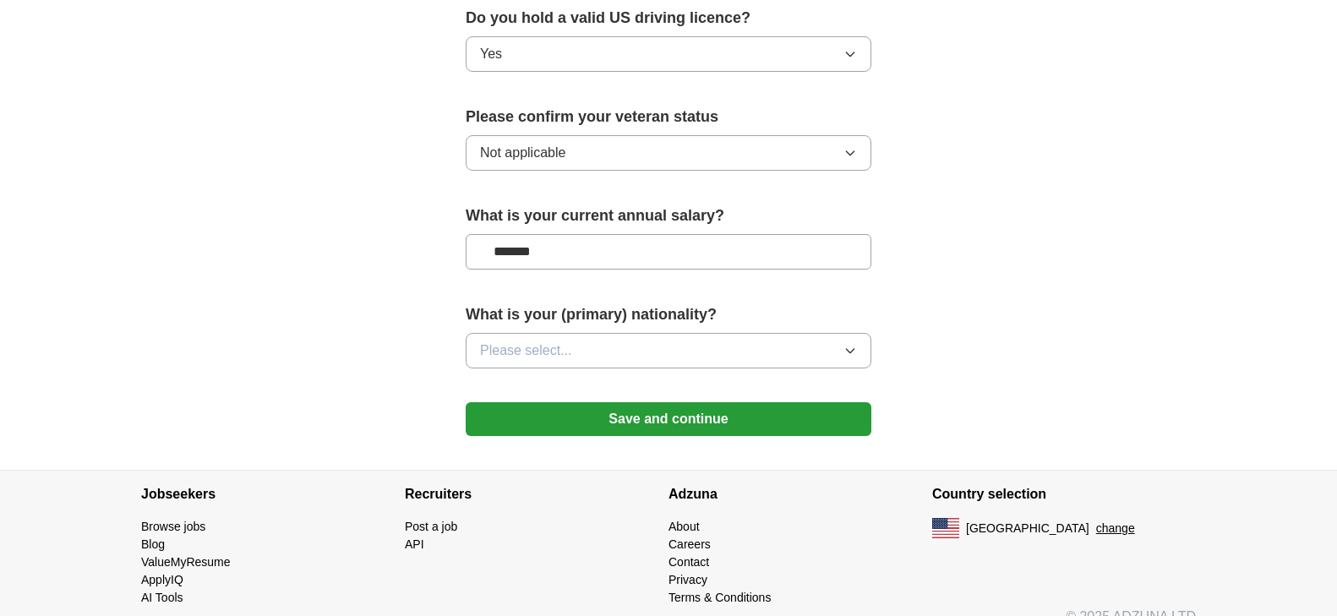
type input "*******"
click at [849, 344] on icon "button" at bounding box center [851, 351] width 14 height 14
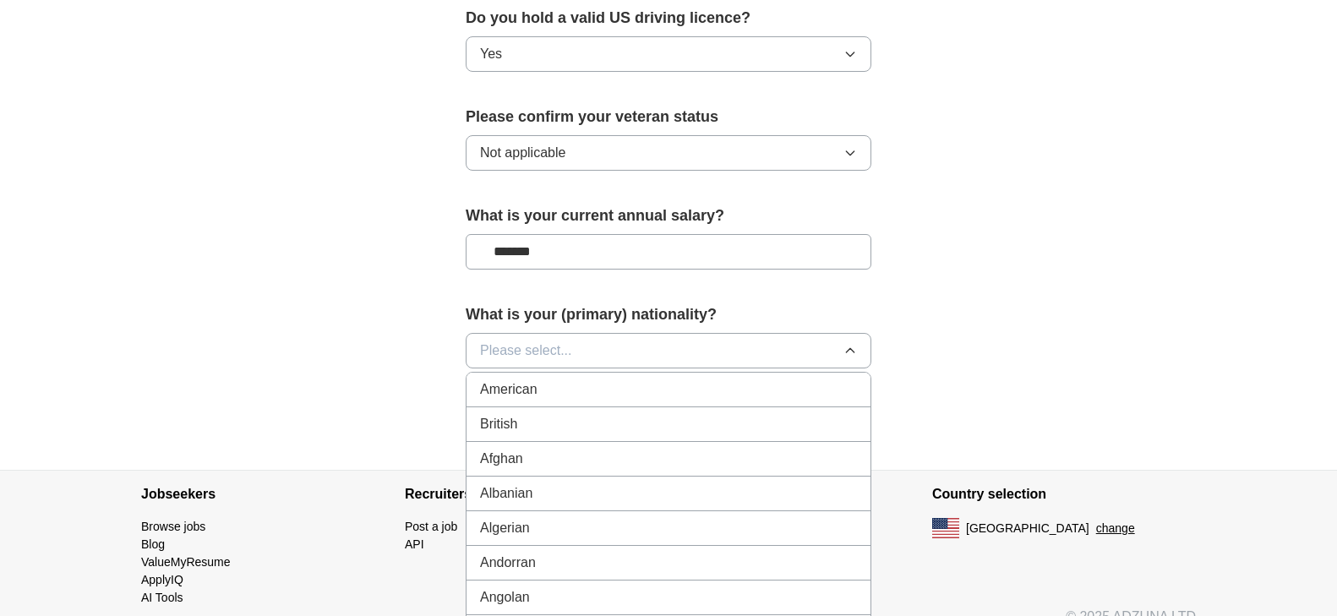
click at [628, 380] on div "American" at bounding box center [668, 390] width 377 height 20
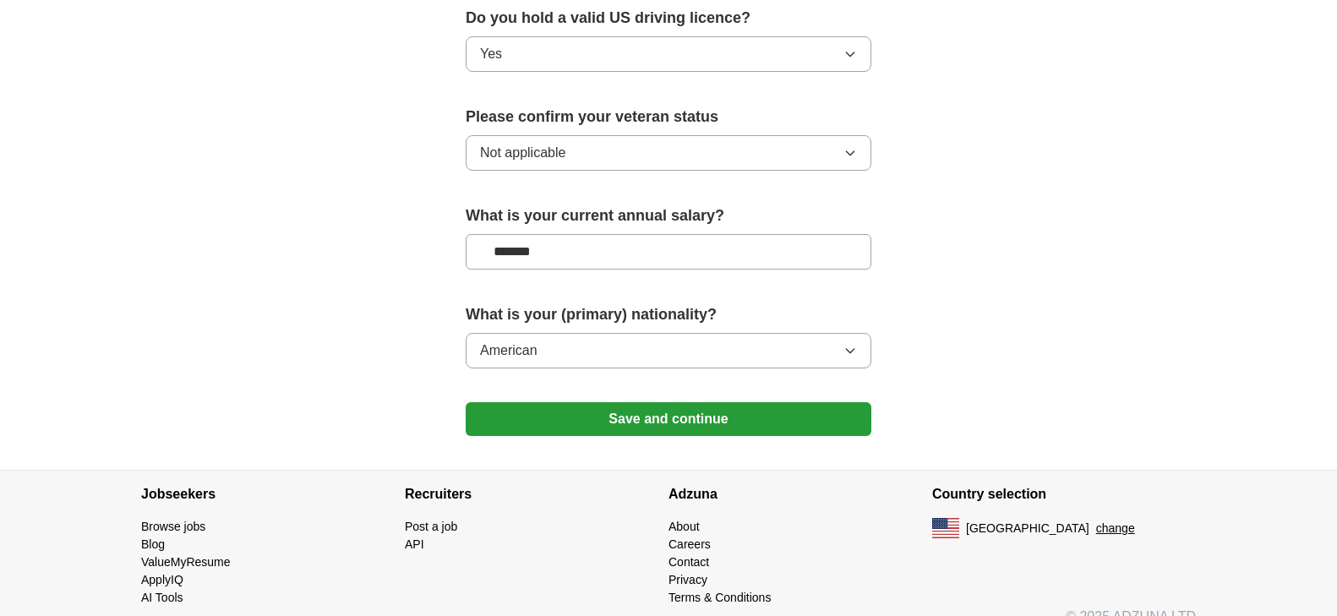
drag, startPoint x: 664, startPoint y: 388, endPoint x: 666, endPoint y: 399, distance: 11.1
click at [664, 402] on button "Save and continue" at bounding box center [669, 419] width 406 height 34
